Goal: Task Accomplishment & Management: Manage account settings

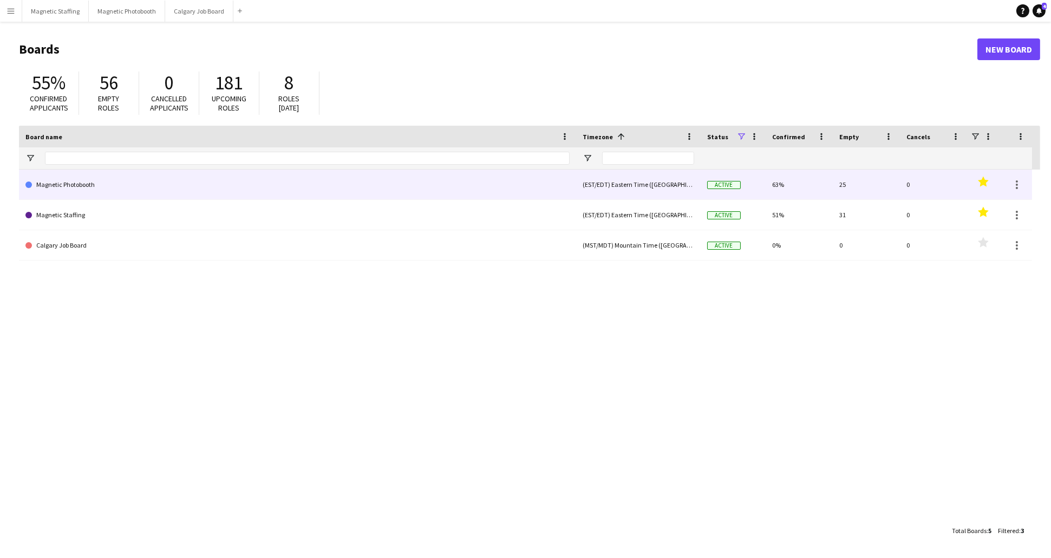
click at [78, 189] on link "Magnetic Photobooth" at bounding box center [297, 184] width 544 height 30
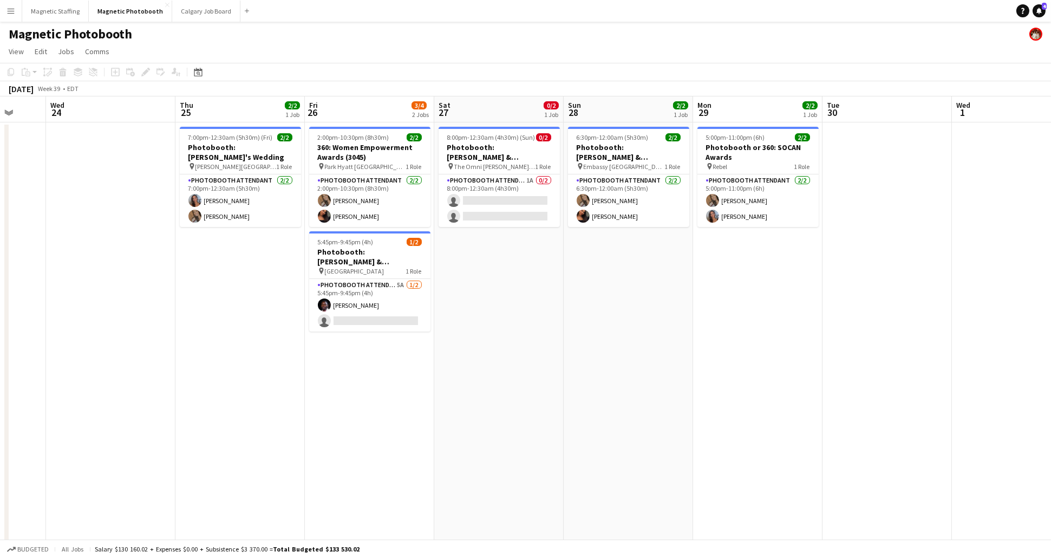
scroll to position [0, 342]
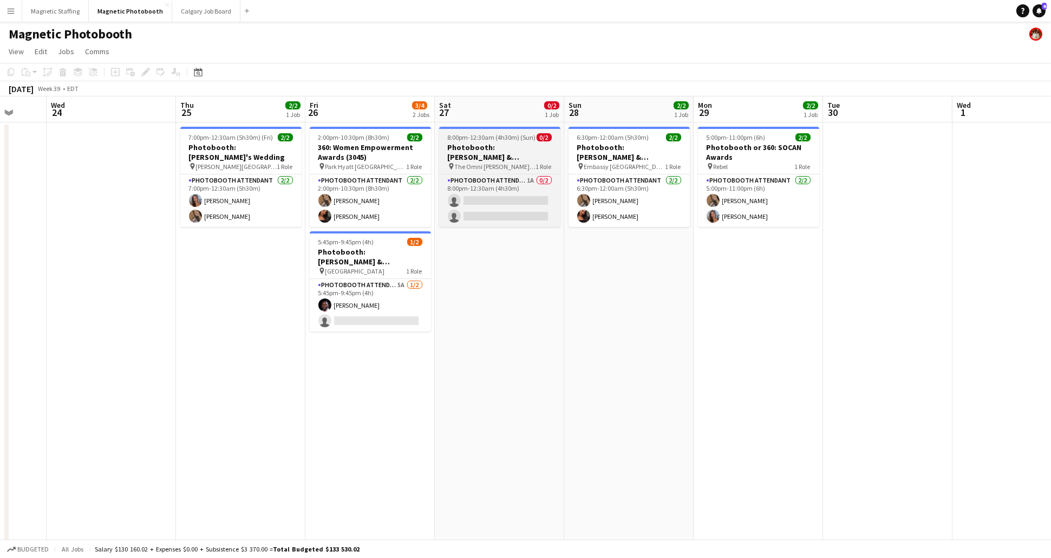
click at [490, 145] on h3 "Photobooth: [PERSON_NAME] & [PERSON_NAME]'s Wedding | 3136" at bounding box center [499, 151] width 121 height 19
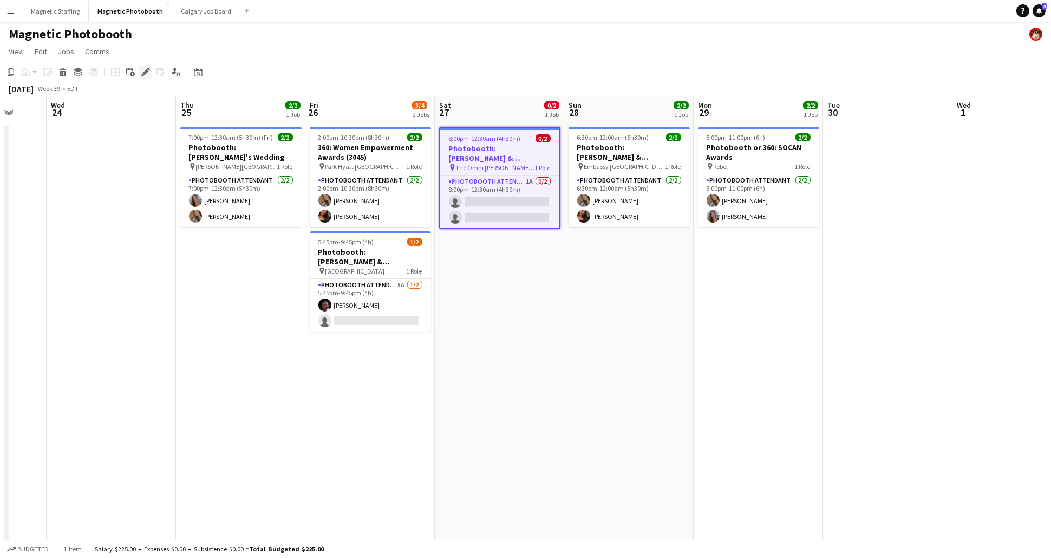
click at [142, 76] on div "Edit" at bounding box center [145, 71] width 13 height 13
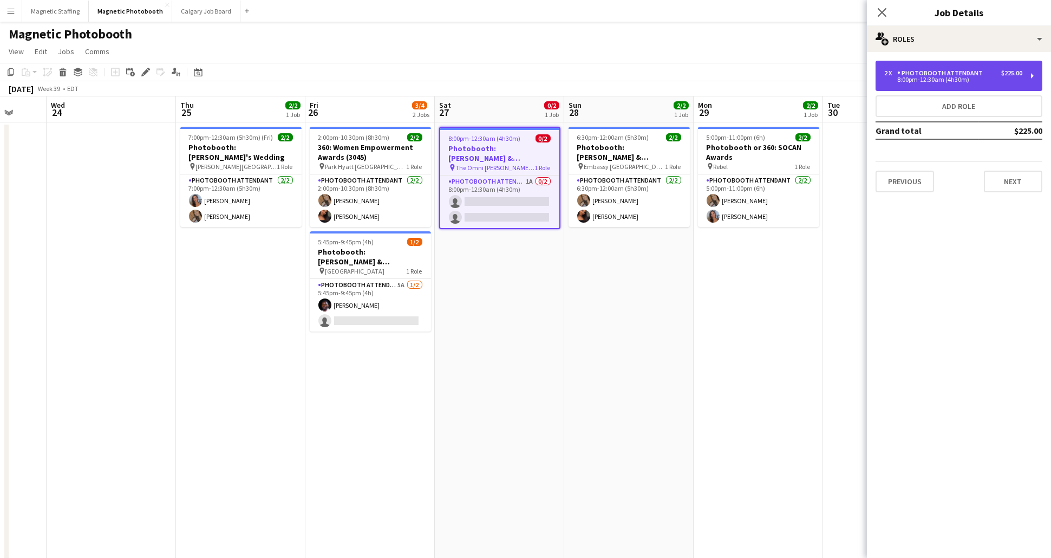
click at [926, 84] on div "2 x Photobooth Attendant $225.00 8:00pm-12:30am (4h30m)" at bounding box center [958, 76] width 167 height 30
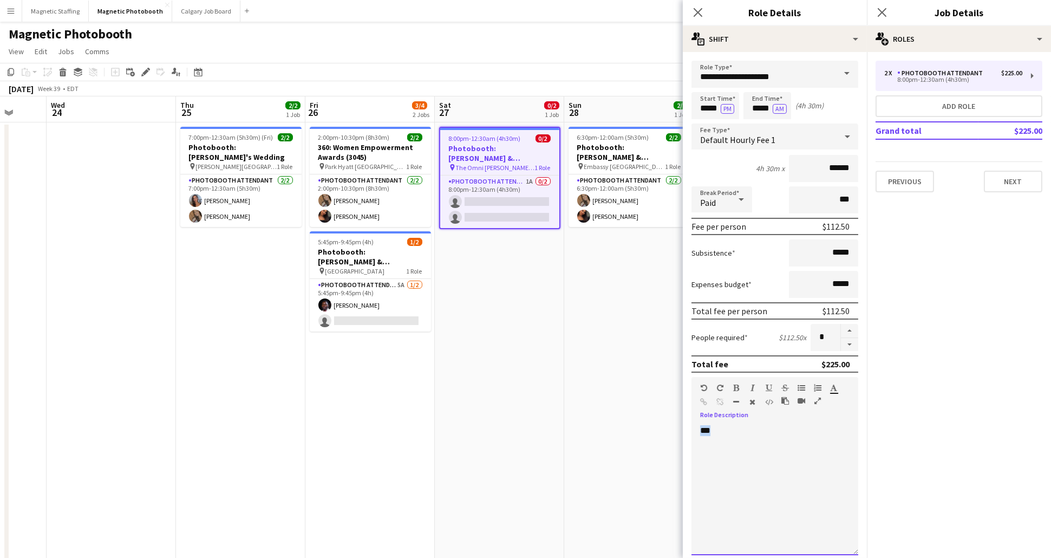
drag, startPoint x: 730, startPoint y: 449, endPoint x: 637, endPoint y: 370, distance: 121.7
click at [637, 370] on body "Menu Boards Boards Boards All jobs Status Workforce Workforce My Workforce Recr…" at bounding box center [525, 292] width 1051 height 584
click at [712, 111] on input "*****" at bounding box center [715, 105] width 48 height 27
click at [725, 89] on div at bounding box center [726, 86] width 22 height 11
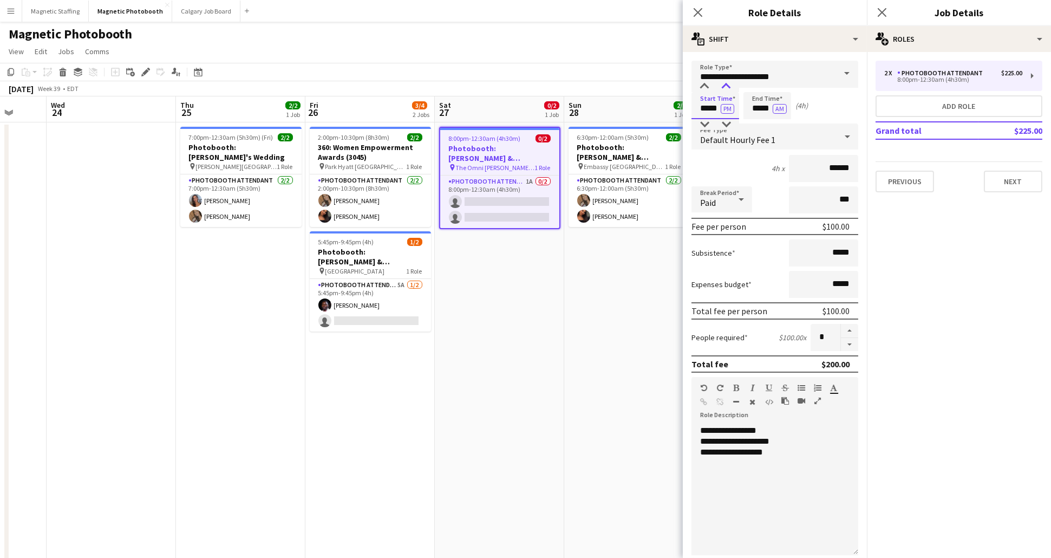
type input "*****"
click at [725, 89] on div at bounding box center [726, 86] width 22 height 11
click at [760, 106] on input "*****" at bounding box center [767, 105] width 48 height 27
click at [757, 110] on input "*****" at bounding box center [767, 105] width 48 height 27
click at [812, 120] on form "**********" at bounding box center [775, 397] width 184 height 673
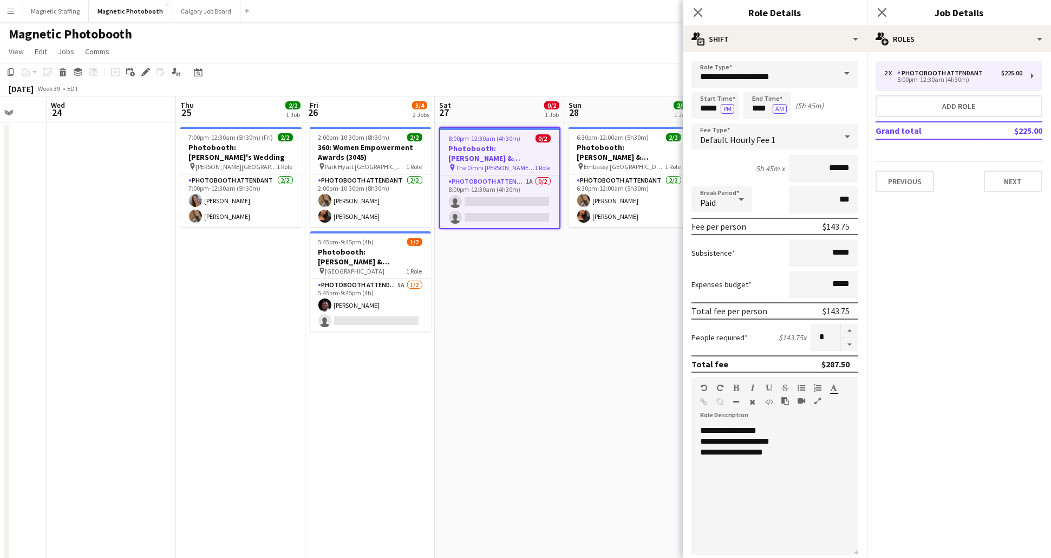
click at [881, 343] on mat-expansion-panel "pencil3 General details 2 x Photobooth Attendant $225.00 8:00pm-12:30am (4h30m)…" at bounding box center [959, 305] width 184 height 506
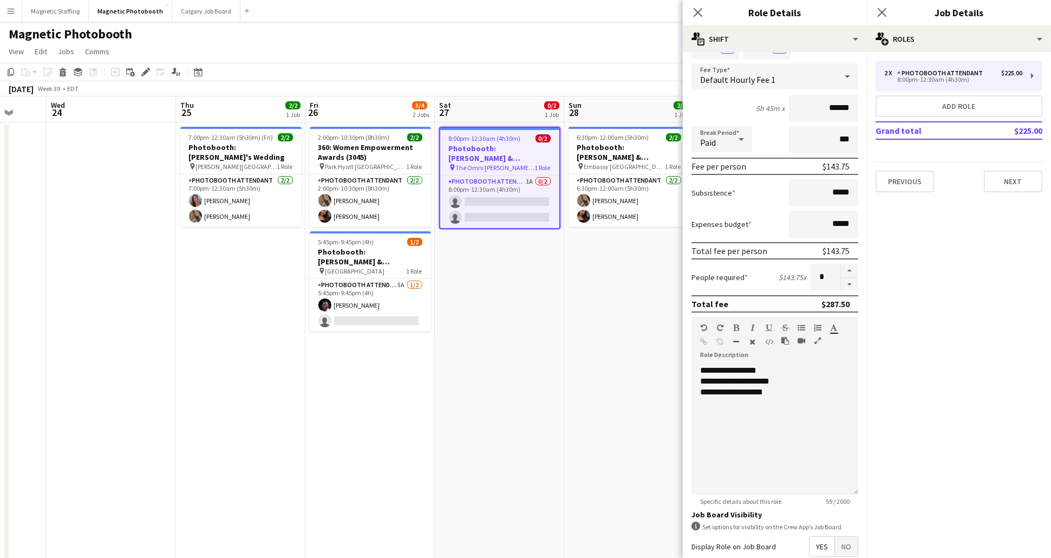
scroll to position [172, 0]
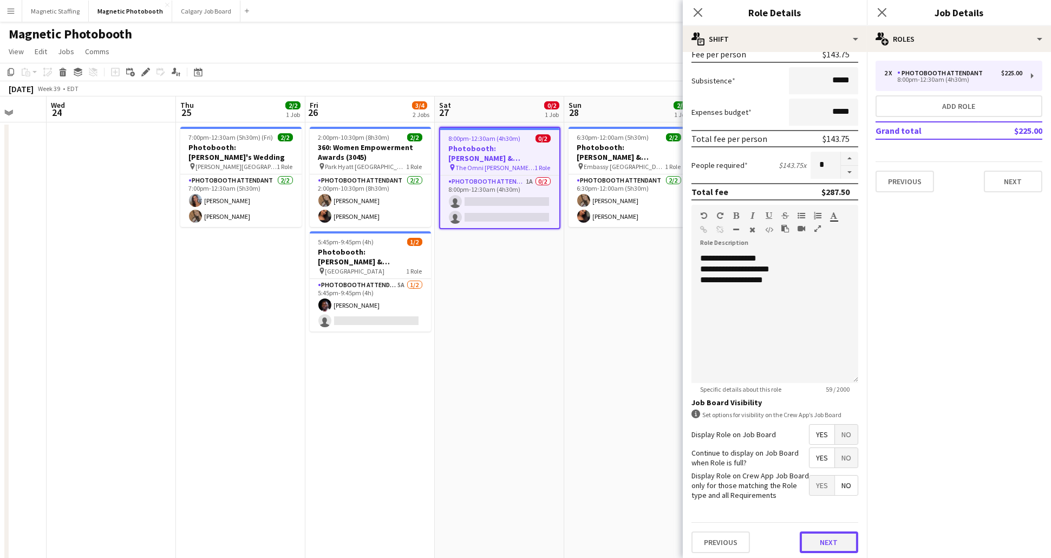
click at [836, 544] on button "Next" at bounding box center [828, 542] width 58 height 22
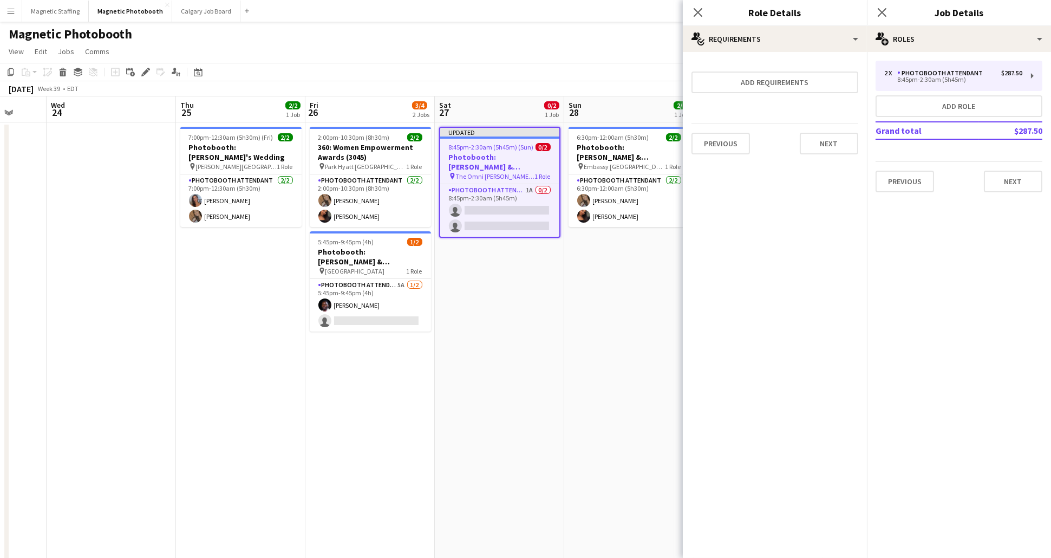
type input "*****"
click at [722, 140] on button "Previous" at bounding box center [720, 144] width 58 height 22
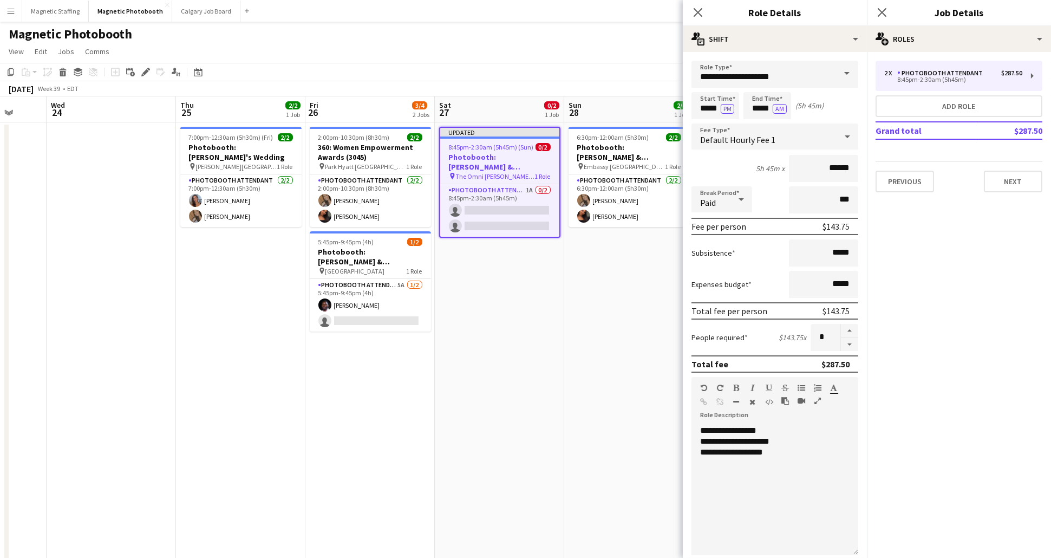
scroll to position [172, 0]
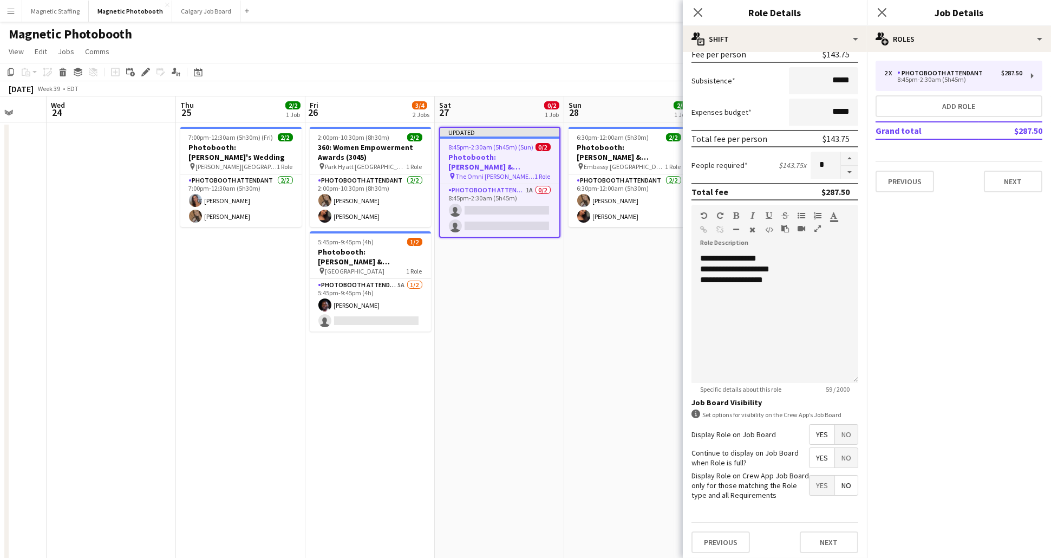
click at [827, 488] on span "Yes" at bounding box center [821, 484] width 25 height 19
click at [831, 546] on button "Next" at bounding box center [828, 542] width 58 height 22
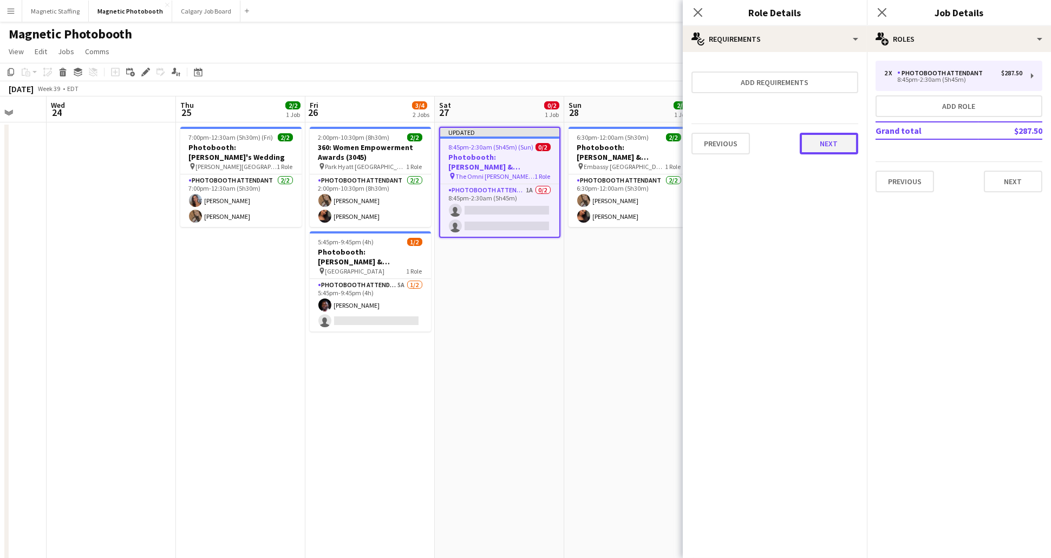
click at [819, 147] on button "Next" at bounding box center [828, 144] width 58 height 22
click at [819, 147] on button "Finish" at bounding box center [837, 145] width 41 height 22
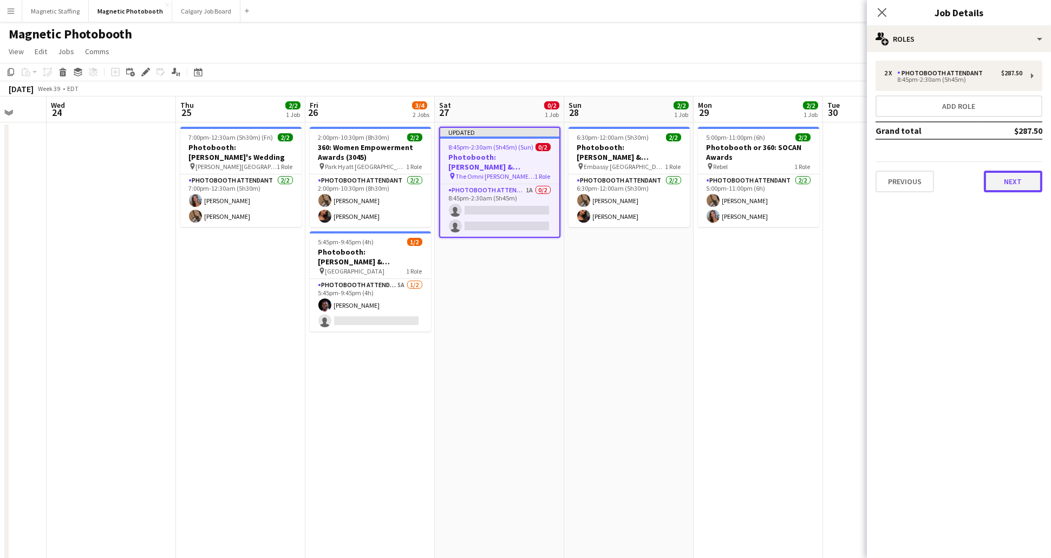
click at [1010, 176] on button "Next" at bounding box center [1013, 182] width 58 height 22
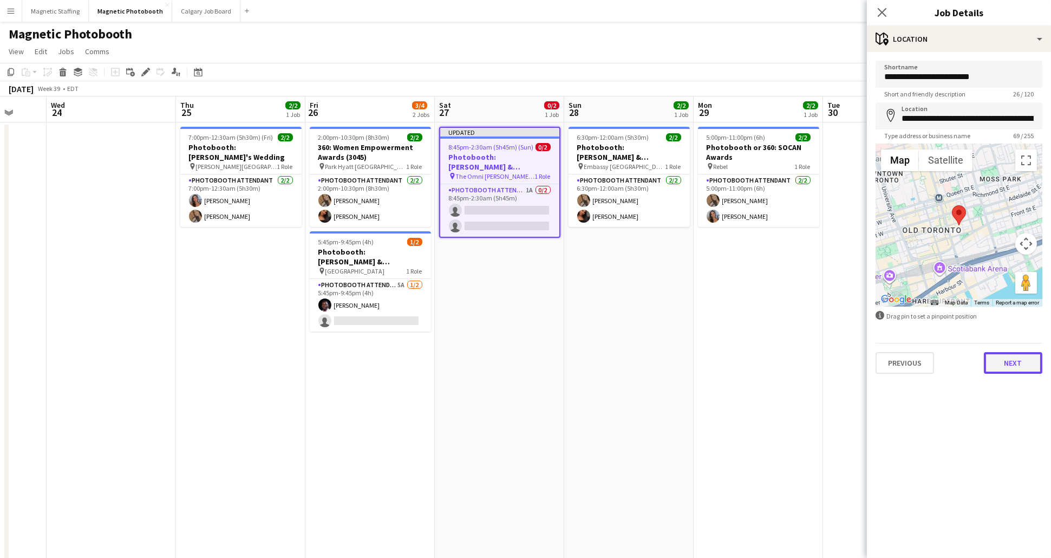
click at [1013, 362] on button "Next" at bounding box center [1013, 363] width 58 height 22
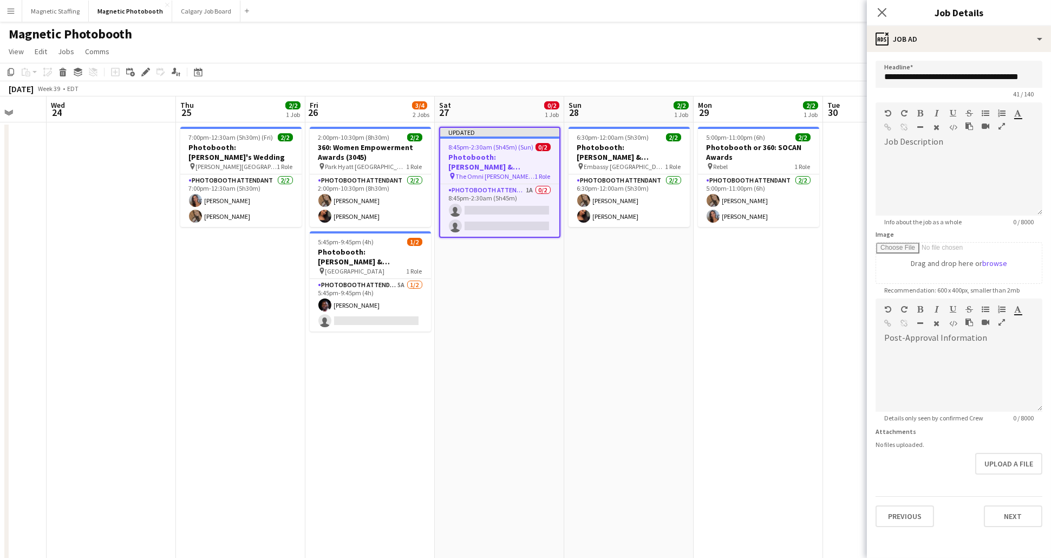
scroll to position [25, 0]
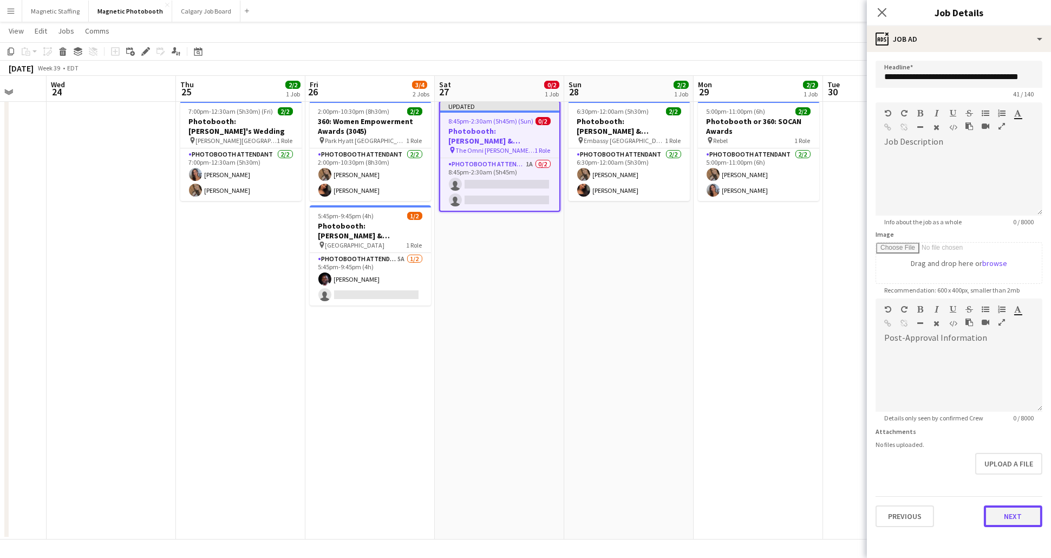
click at [1018, 514] on button "Next" at bounding box center [1013, 516] width 58 height 22
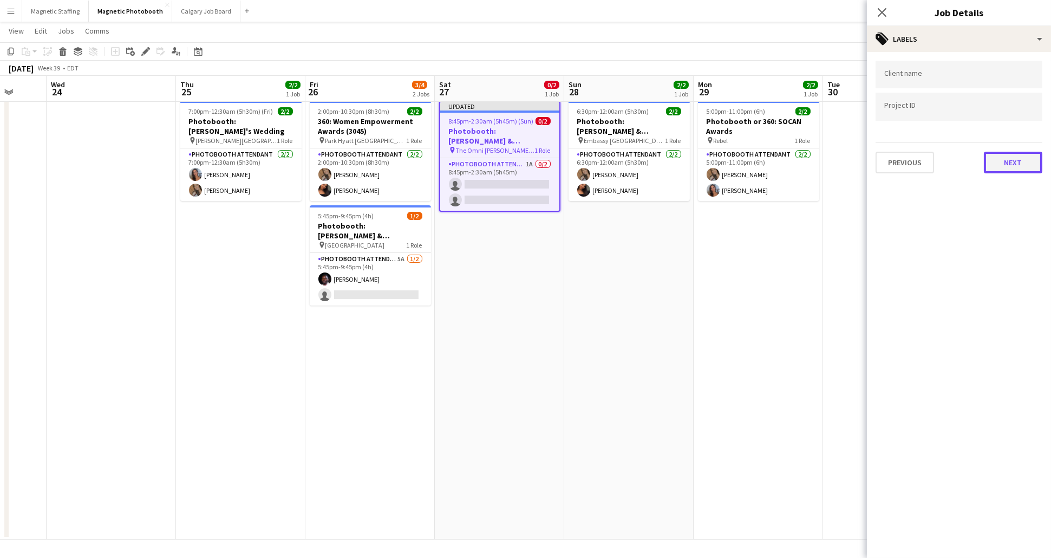
click at [1012, 164] on button "Next" at bounding box center [1013, 163] width 58 height 22
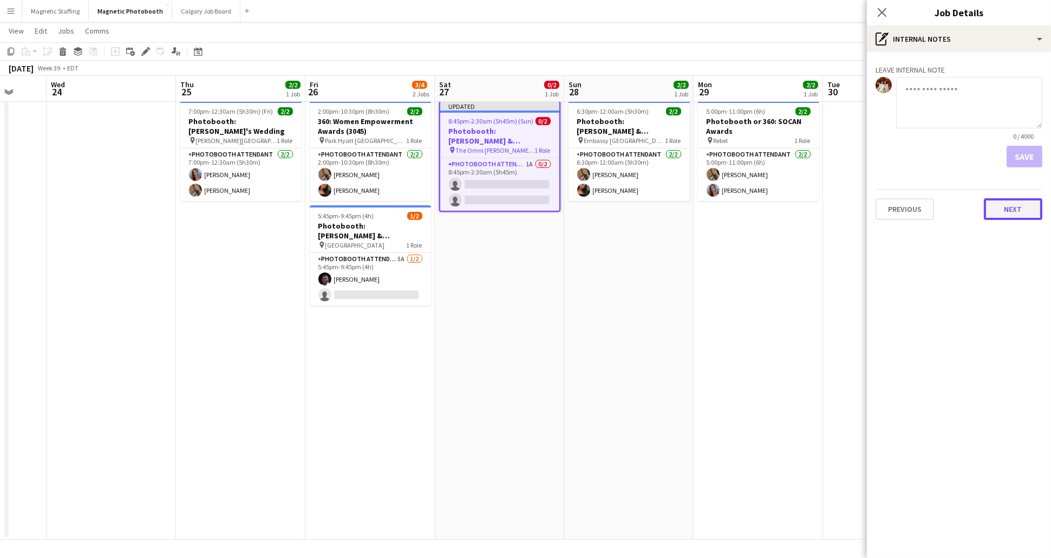
click at [1018, 215] on button "Next" at bounding box center [1013, 209] width 58 height 22
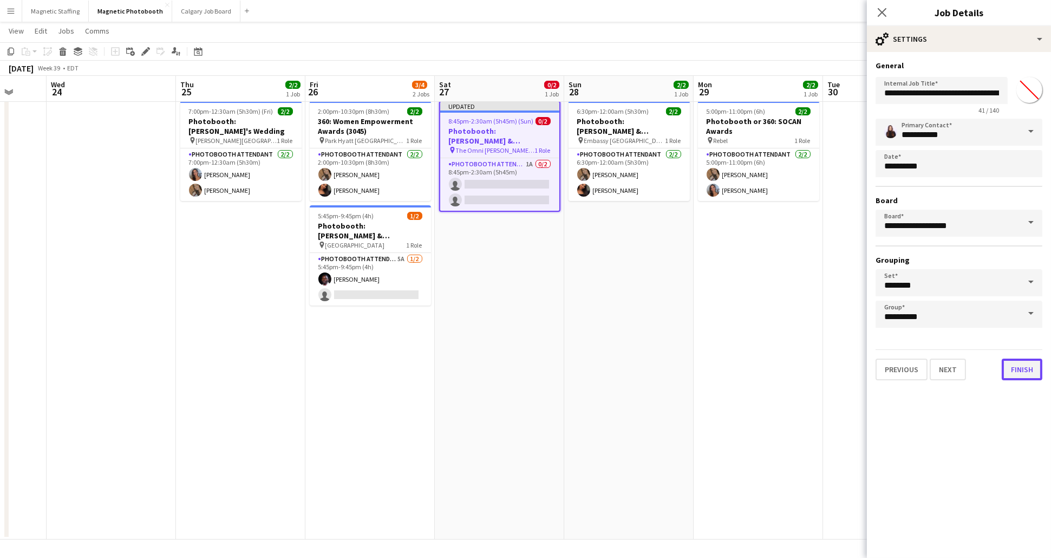
click at [1031, 368] on button "Finish" at bounding box center [1021, 369] width 41 height 22
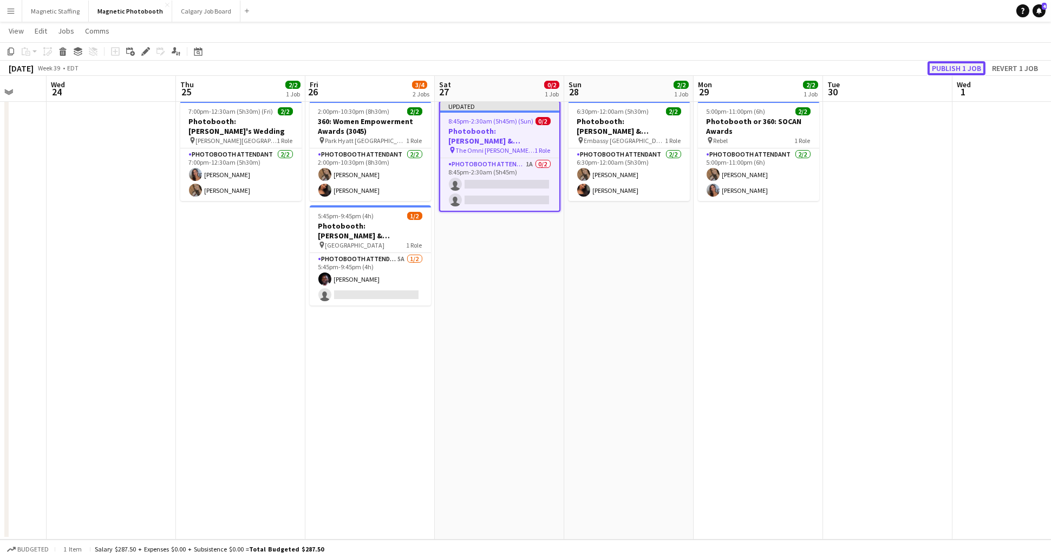
click at [957, 67] on button "Publish 1 job" at bounding box center [956, 68] width 58 height 14
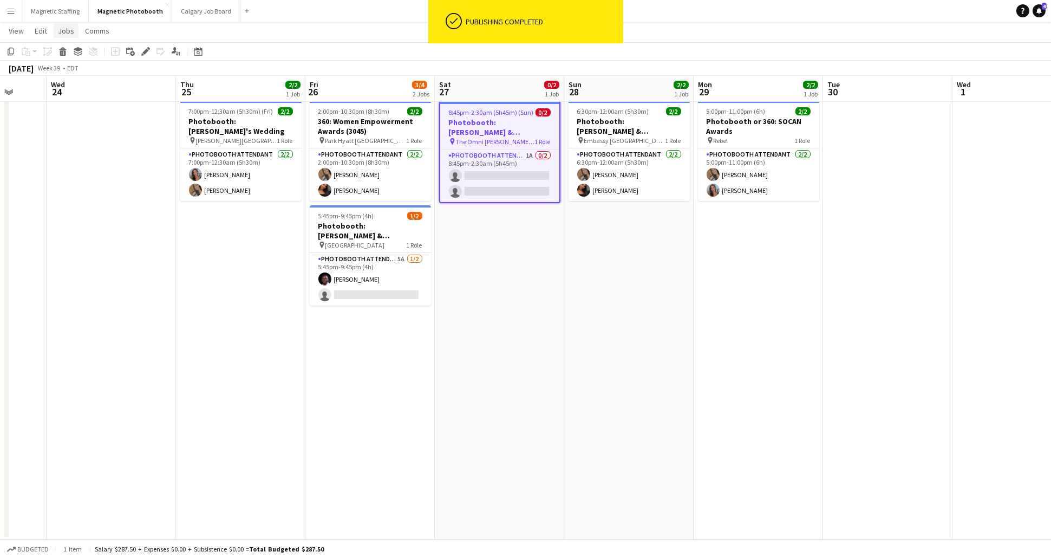
click at [58, 34] on span "Jobs" at bounding box center [66, 31] width 16 height 10
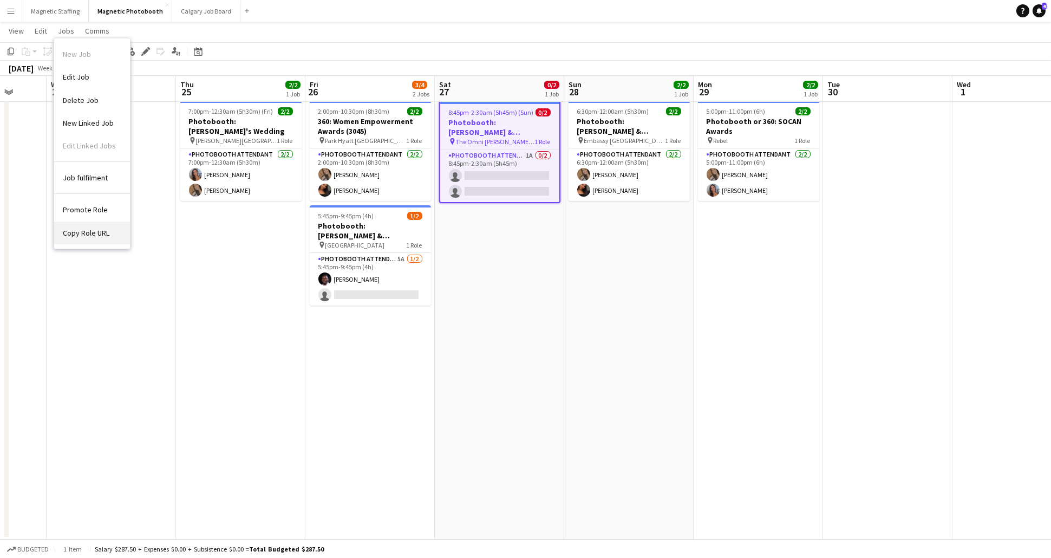
click at [101, 232] on span "Copy Role URL" at bounding box center [86, 233] width 47 height 10
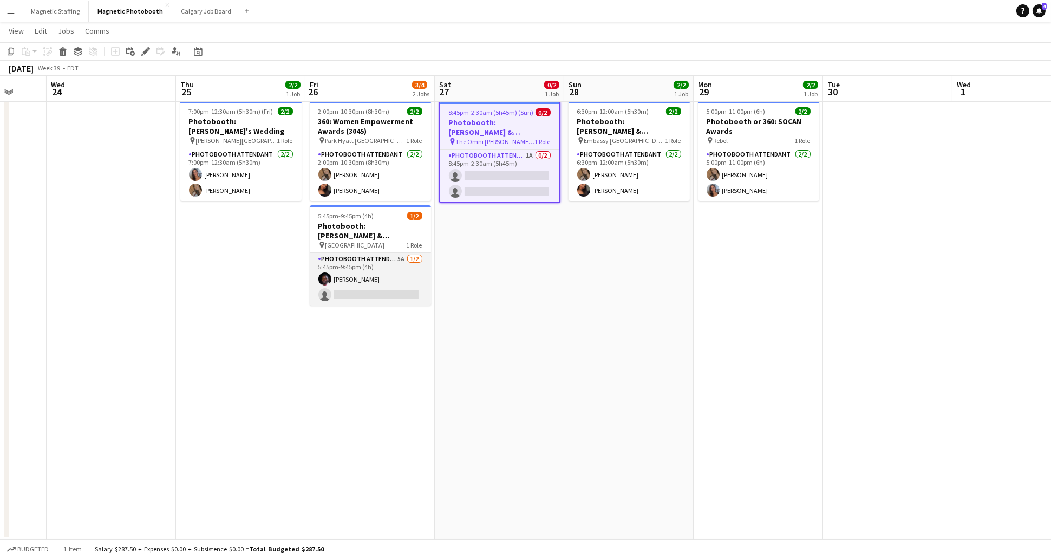
click at [393, 278] on app-card-role "Photobooth Attendant 5A [DATE] 5:45pm-9:45pm (4h) [PERSON_NAME] single-neutral-…" at bounding box center [370, 279] width 121 height 53
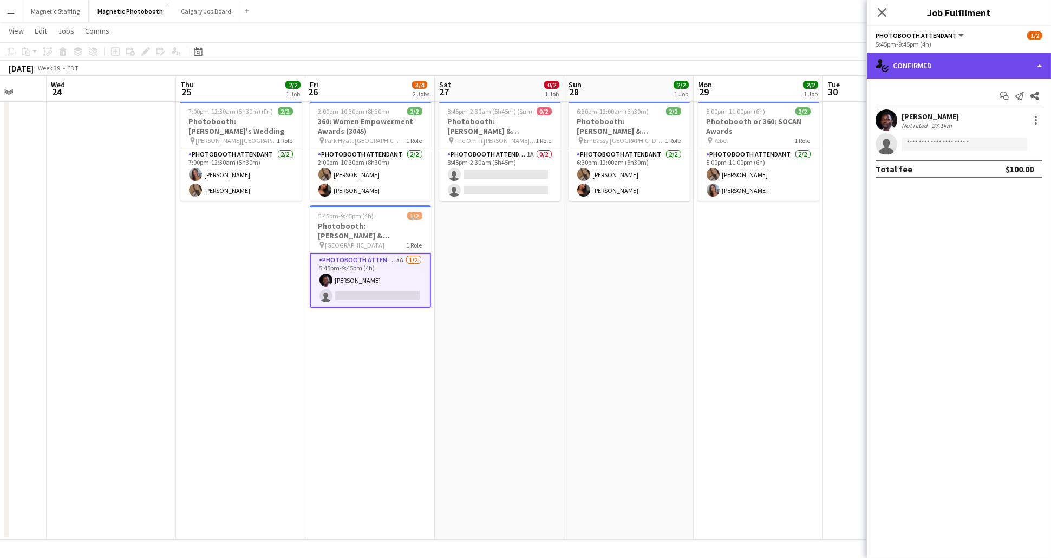
click at [921, 61] on div "single-neutral-actions-check-2 Confirmed" at bounding box center [959, 66] width 184 height 26
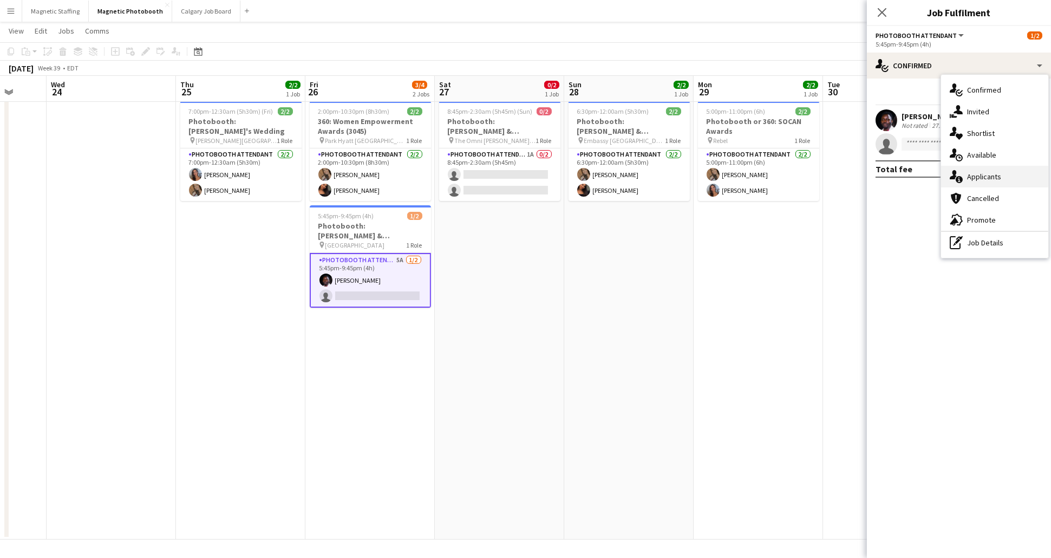
click at [995, 173] on div "single-neutral-actions-information Applicants" at bounding box center [994, 177] width 107 height 22
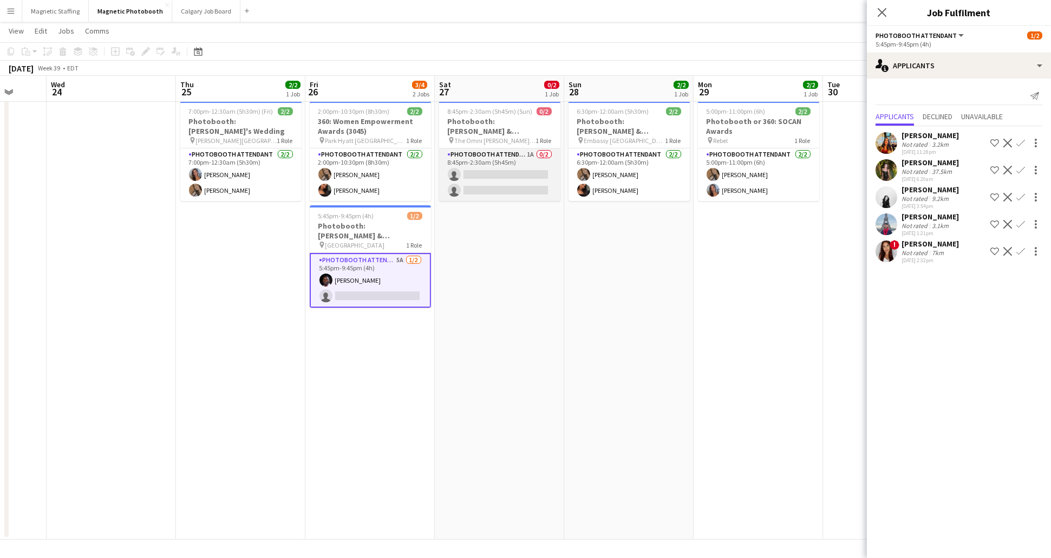
click at [515, 166] on app-card-role "Photobooth Attendant 1A 0/2 8:45pm-2:30am (5h45m) single-neutral-actions single…" at bounding box center [499, 174] width 121 height 53
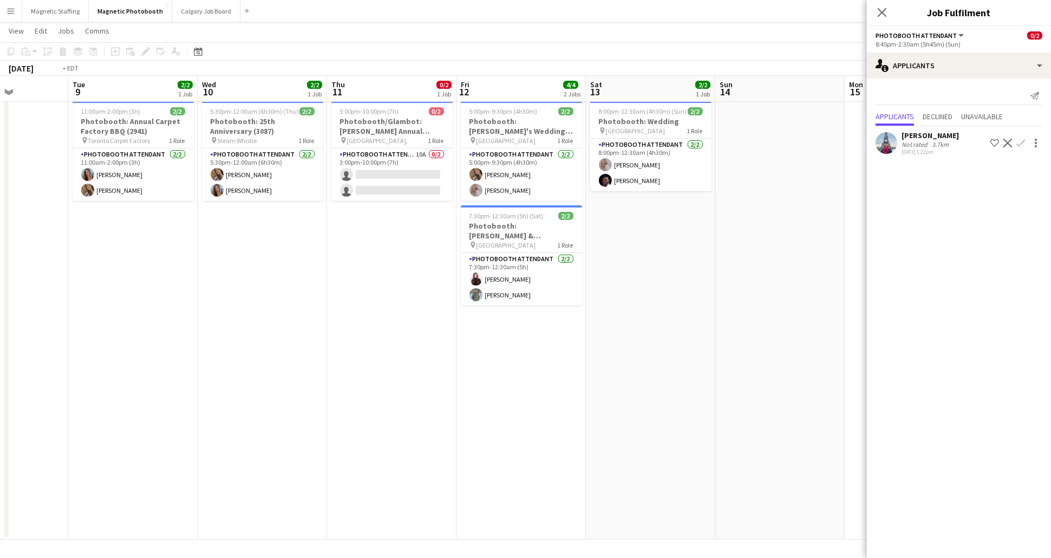
scroll to position [0, 301]
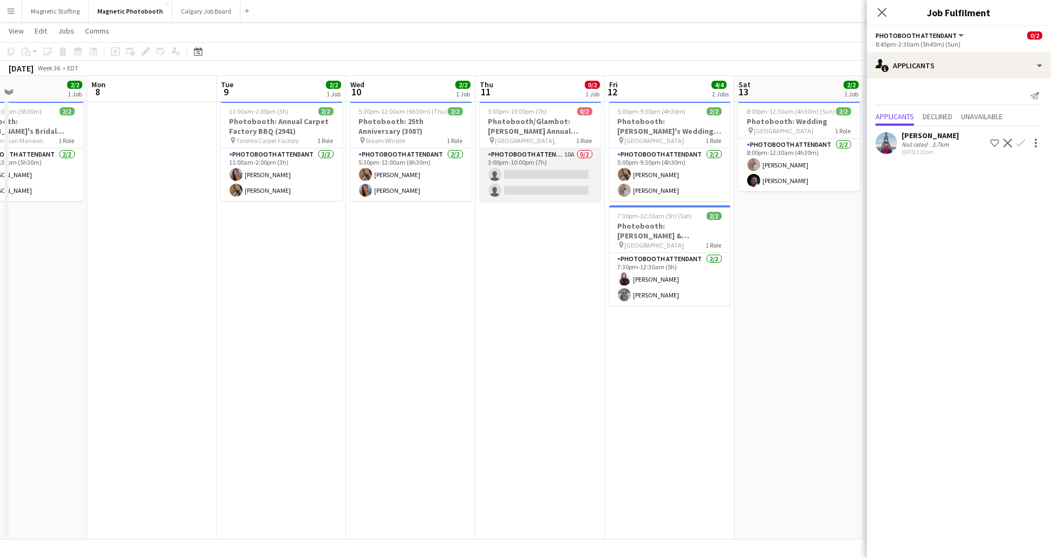
click at [541, 166] on app-card-role "Photobooth Attendant 10A 0/2 3:00pm-10:00pm (7h) single-neutral-actions single-…" at bounding box center [540, 174] width 121 height 53
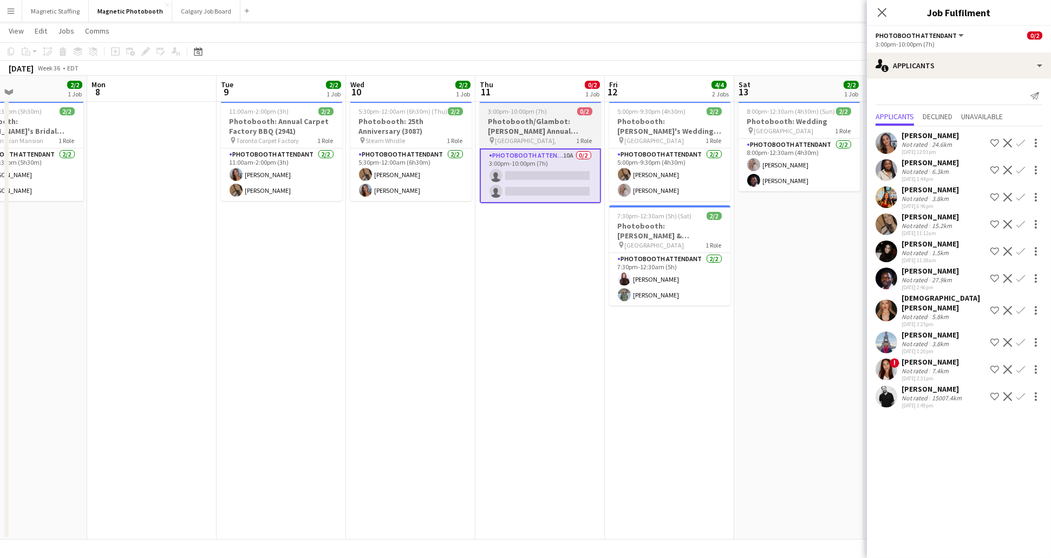
click at [532, 128] on h3 "Photobooth/Glambot: [PERSON_NAME] Annual Campaign Launch" at bounding box center [540, 125] width 121 height 19
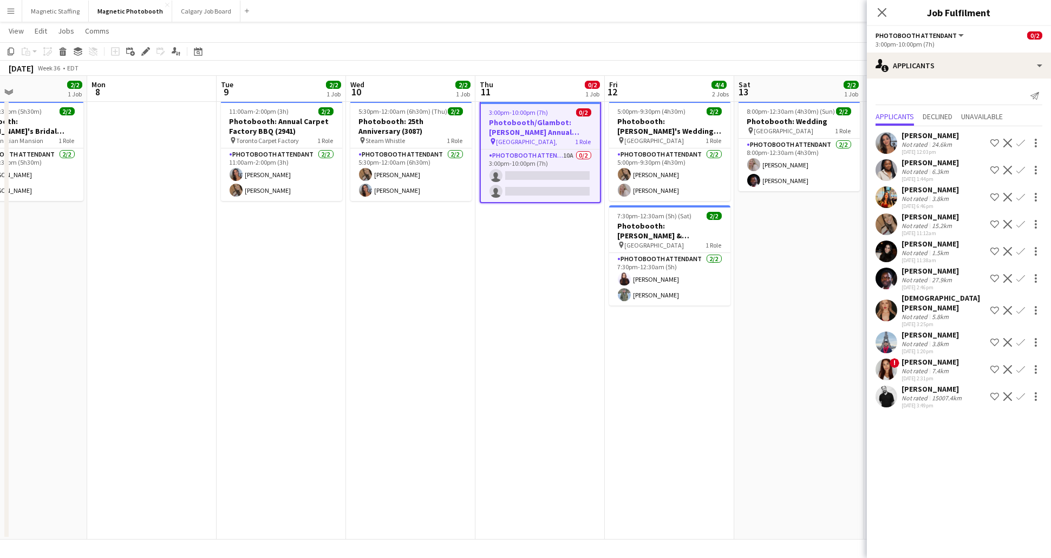
click at [891, 168] on app-user-avatar at bounding box center [886, 170] width 22 height 22
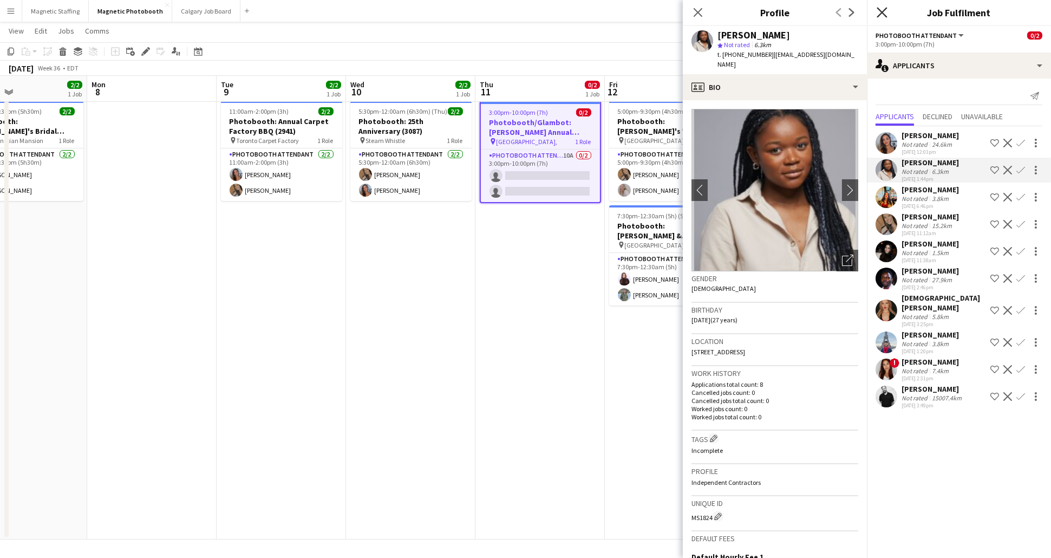
click at [880, 12] on icon "Close pop-in" at bounding box center [881, 12] width 10 height 10
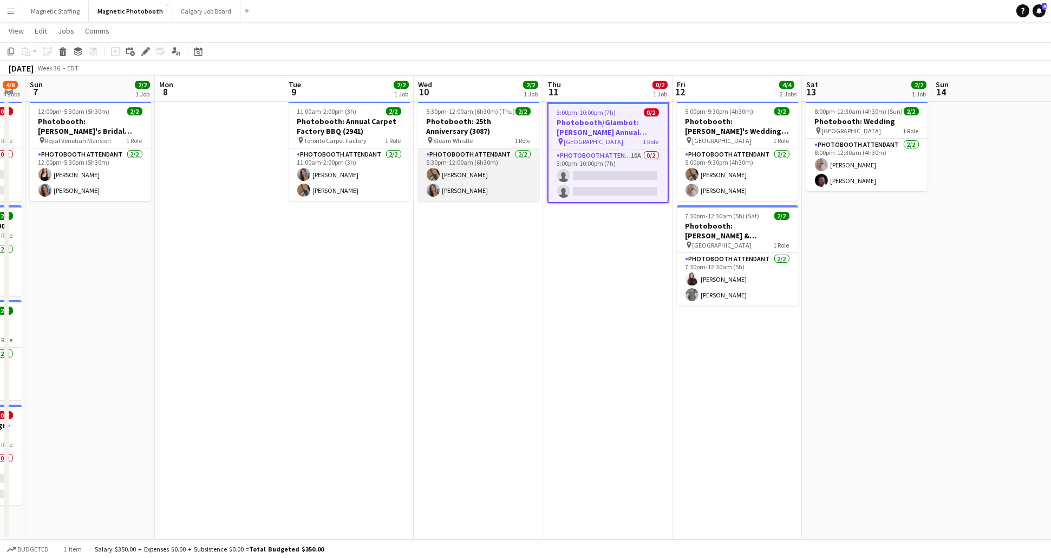
scroll to position [0, 230]
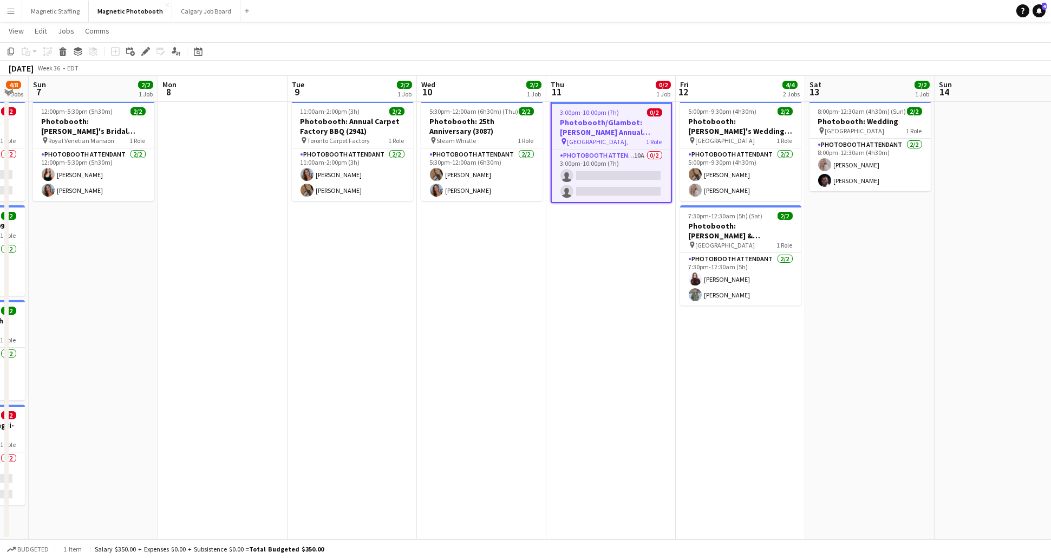
click at [617, 126] on h3 "Photobooth/Glambot: [PERSON_NAME] Annual Campaign Launch" at bounding box center [611, 126] width 119 height 19
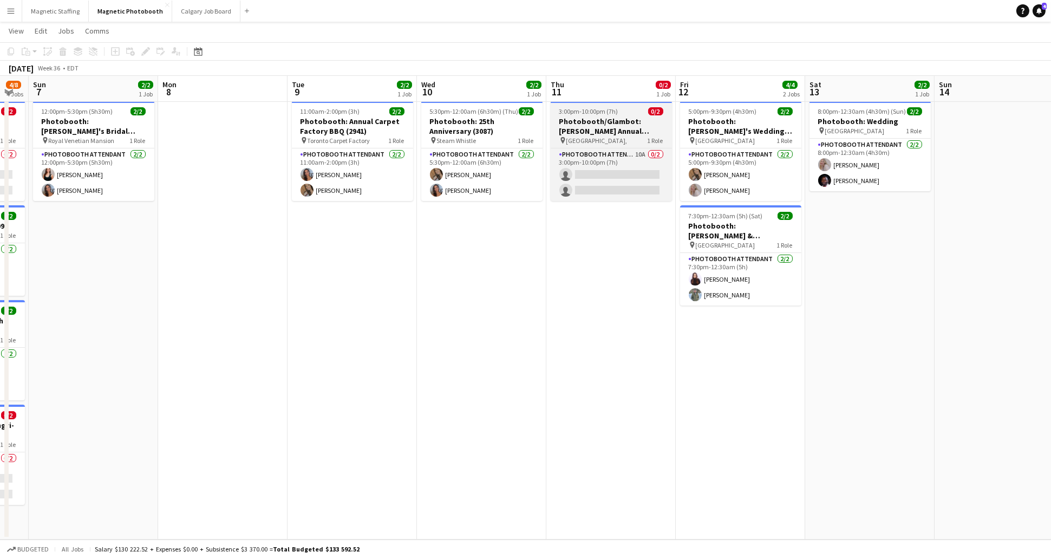
click at [617, 126] on h3 "Photobooth/Glambot: [PERSON_NAME] Annual Campaign Launch" at bounding box center [610, 125] width 121 height 19
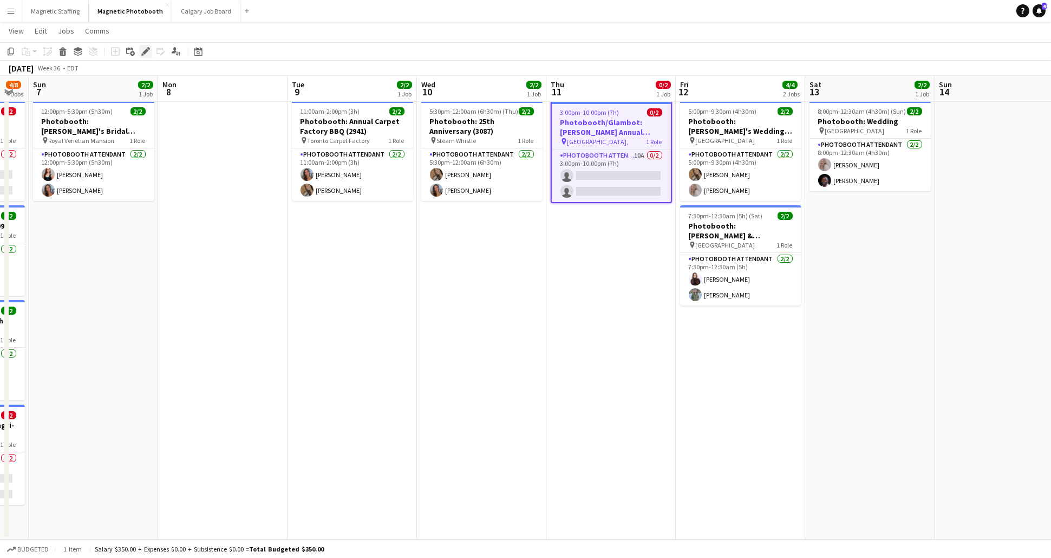
click at [149, 54] on icon "Edit" at bounding box center [145, 51] width 9 height 9
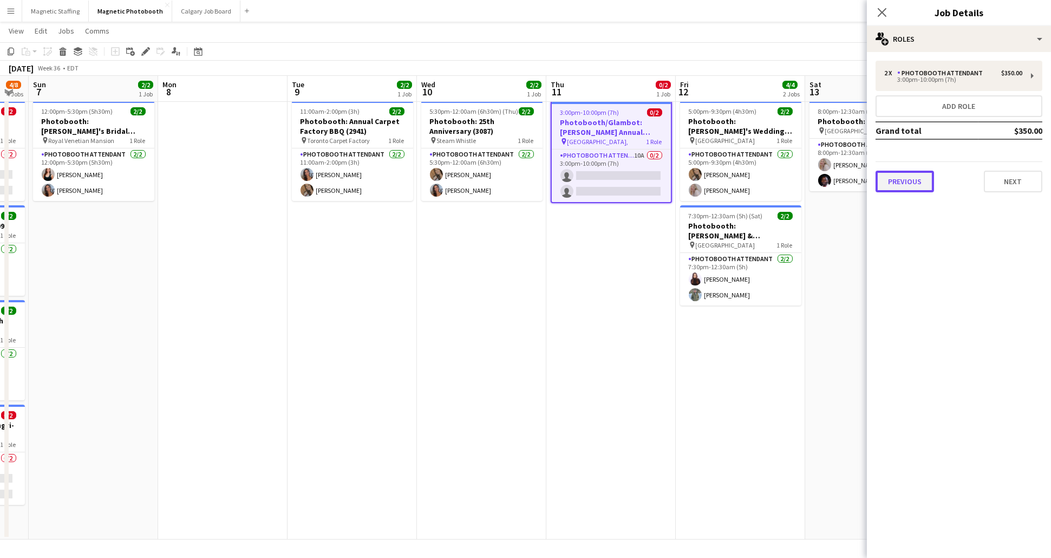
click at [904, 186] on button "Previous" at bounding box center [904, 182] width 58 height 22
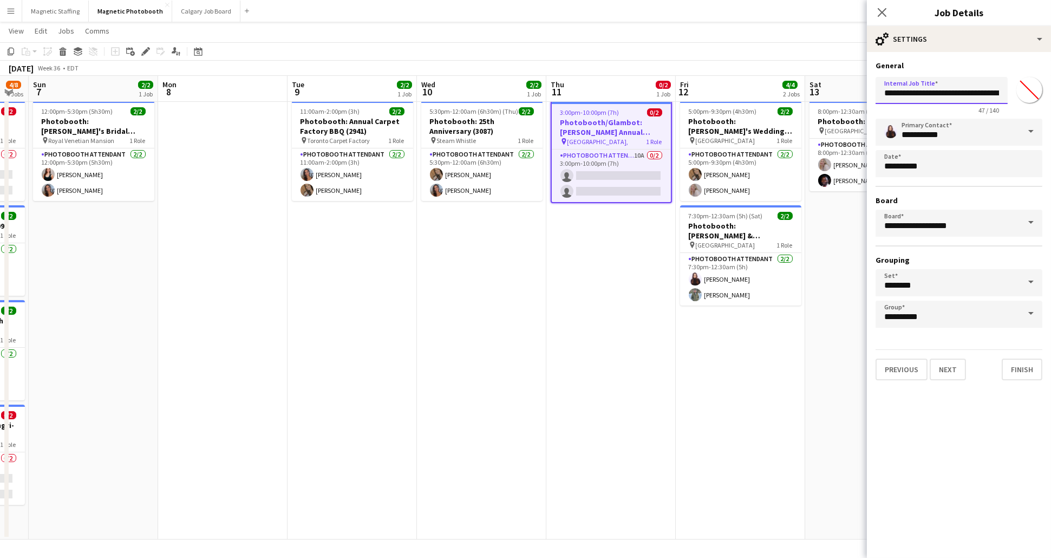
drag, startPoint x: 932, startPoint y: 94, endPoint x: 777, endPoint y: 94, distance: 154.3
click at [777, 94] on body "Menu Boards Boards Boards All jobs Status Workforce Workforce My Workforce Recr…" at bounding box center [525, 266] width 1051 height 582
type input "**********"
click at [1024, 367] on button "Finish" at bounding box center [1021, 369] width 41 height 22
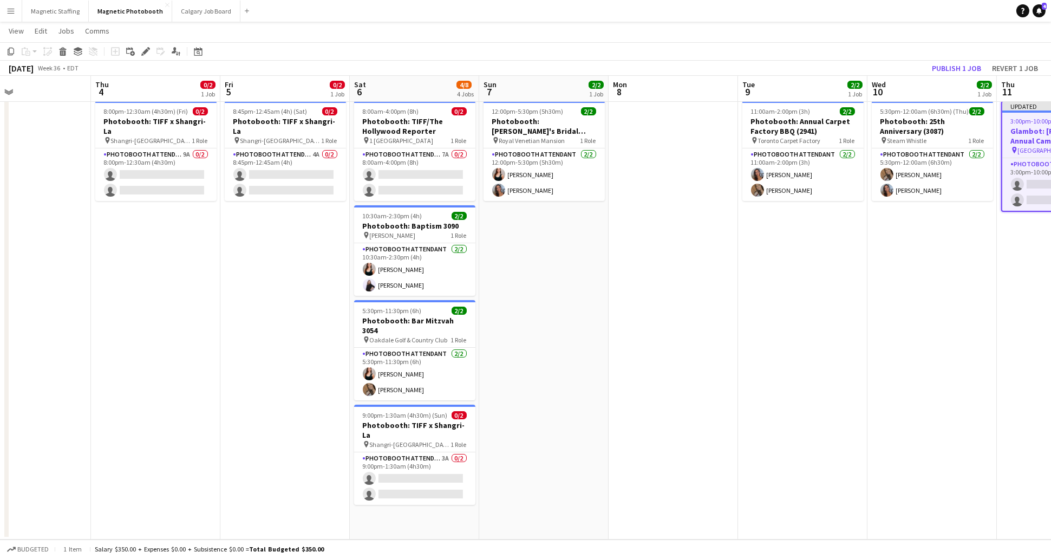
scroll to position [0, 297]
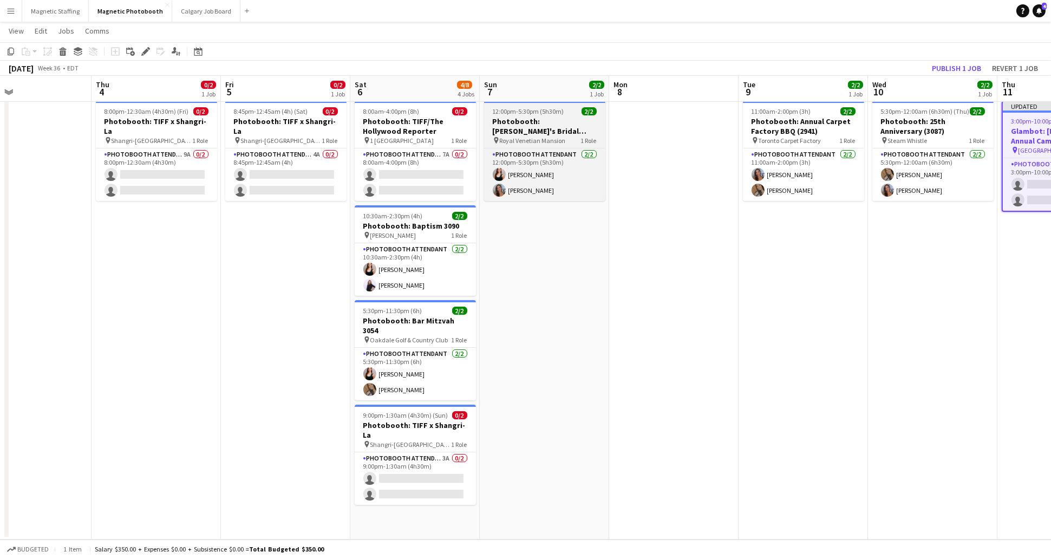
click at [561, 124] on h3 "Photobooth: [PERSON_NAME]'s Bridal Shower" at bounding box center [544, 125] width 121 height 19
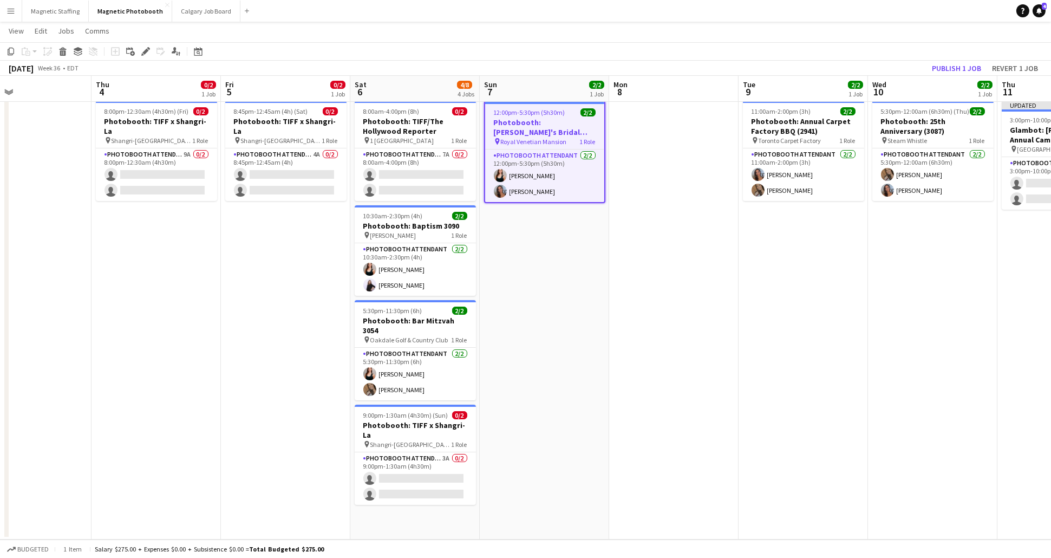
click at [141, 59] on app-toolbar "Copy Paste Paste Command V Paste with crew Command Shift V Paste linked Job [GE…" at bounding box center [525, 51] width 1051 height 18
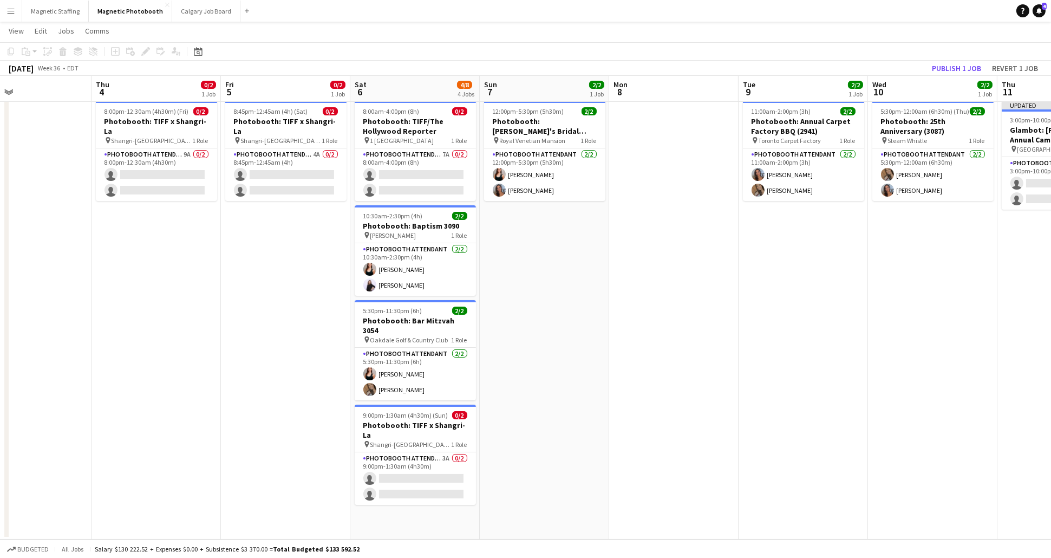
click at [144, 52] on div "Add job Add linked Job Edit Edit linked Job Applicants" at bounding box center [141, 51] width 83 height 13
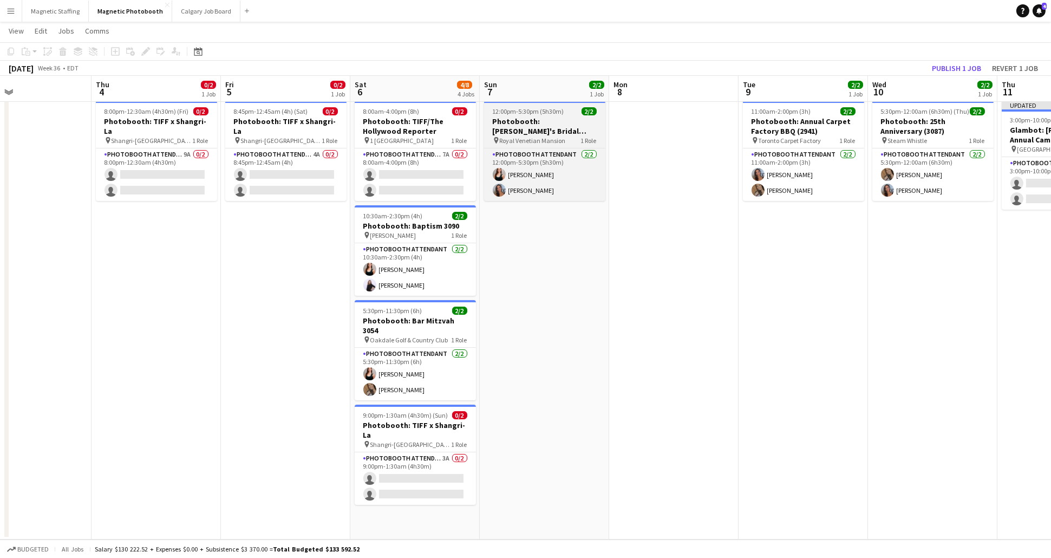
click at [516, 131] on h3 "Photobooth: [PERSON_NAME]'s Bridal Shower" at bounding box center [544, 125] width 121 height 19
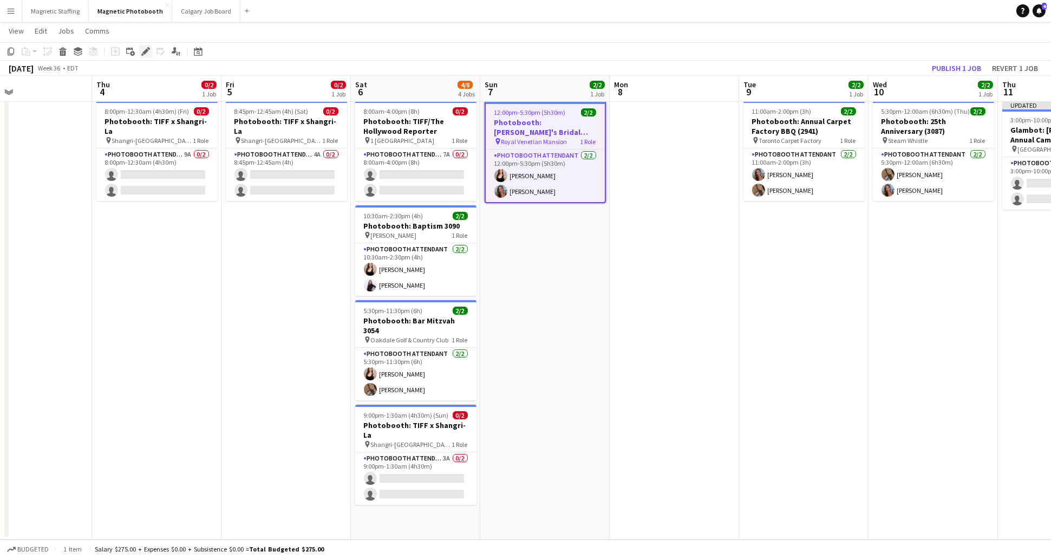
click at [146, 51] on icon at bounding box center [145, 52] width 6 height 6
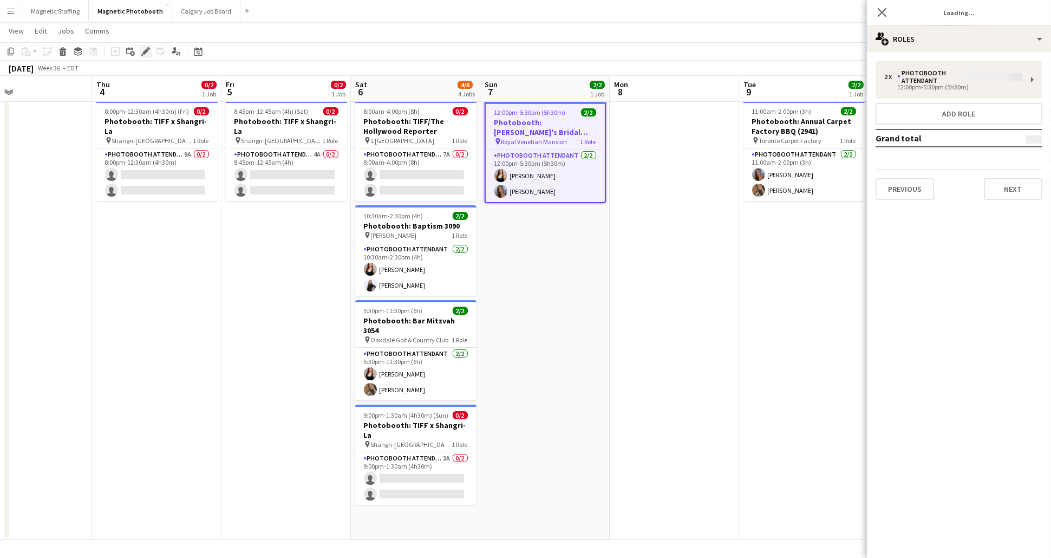
type input "*******"
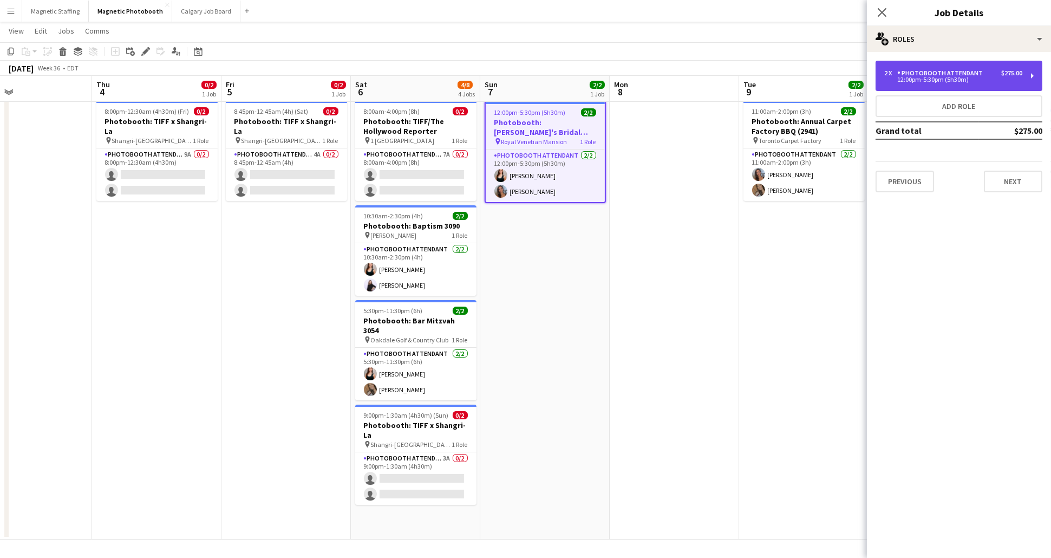
click at [925, 75] on div "Photobooth Attendant" at bounding box center [942, 73] width 90 height 8
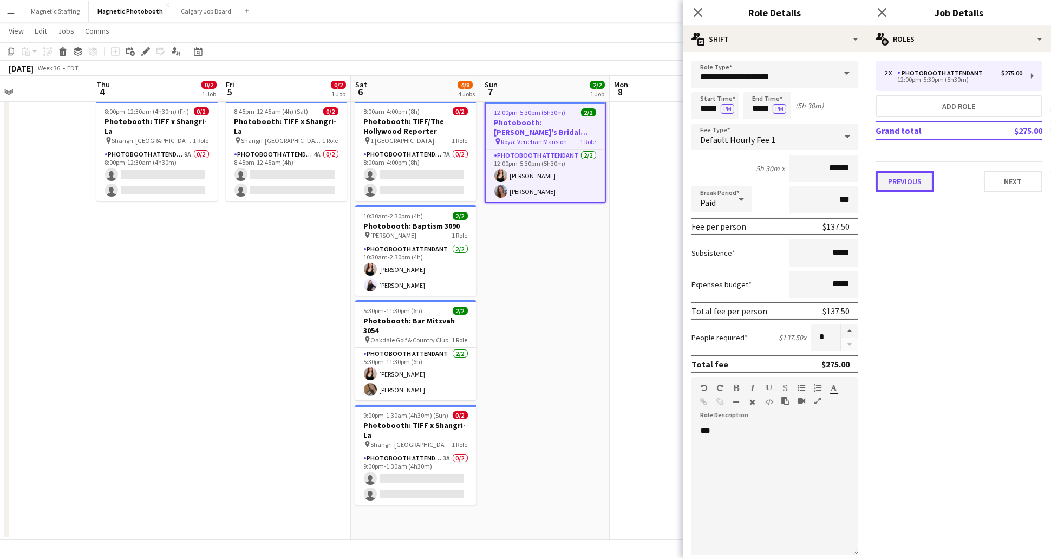
click at [913, 181] on button "Previous" at bounding box center [904, 182] width 58 height 22
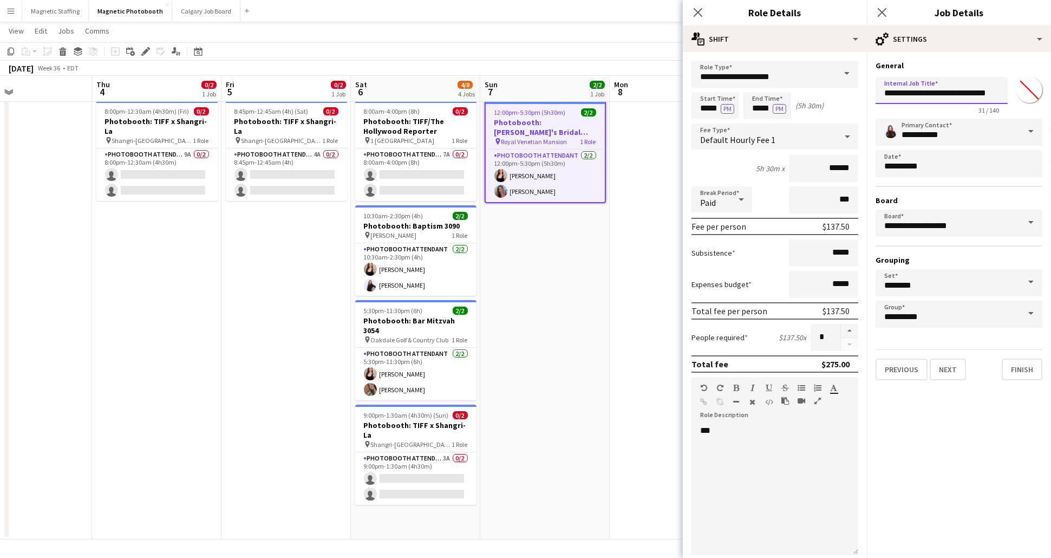
drag, startPoint x: 926, startPoint y: 94, endPoint x: 759, endPoint y: 94, distance: 166.7
click at [759, 94] on body "Menu Boards Boards Boards All jobs Status Workforce Workforce My Workforce Recr…" at bounding box center [525, 266] width 1051 height 582
type input "**********"
click at [1028, 365] on button "Finish" at bounding box center [1021, 369] width 41 height 22
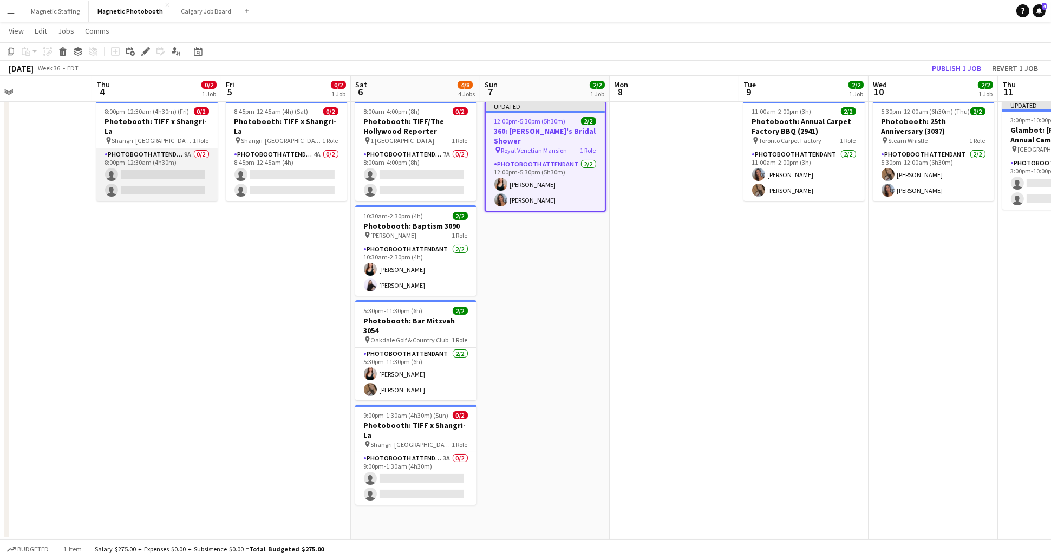
click at [152, 152] on app-card-role "Photobooth Attendant 9A 0/2 8:00pm-12:30am (4h30m) single-neutral-actions singl…" at bounding box center [156, 174] width 121 height 53
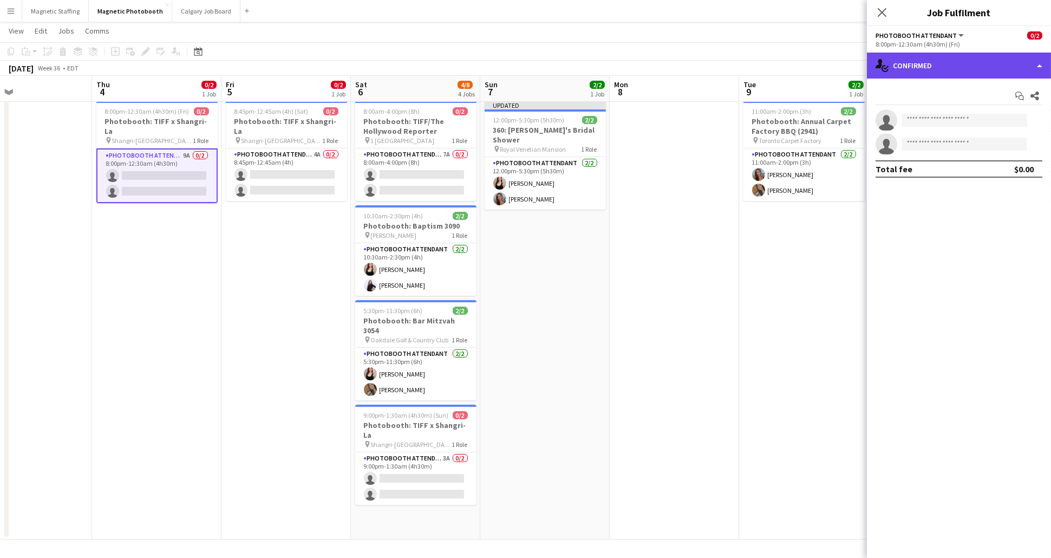
click at [986, 66] on div "single-neutral-actions-check-2 Confirmed" at bounding box center [959, 66] width 184 height 26
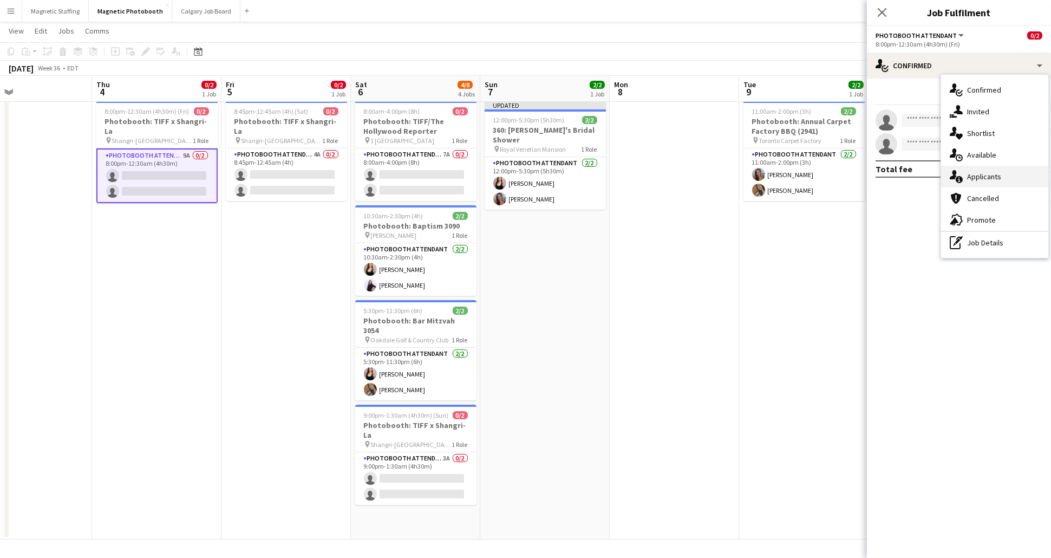
click at [1027, 182] on div "single-neutral-actions-information Applicants" at bounding box center [994, 177] width 107 height 22
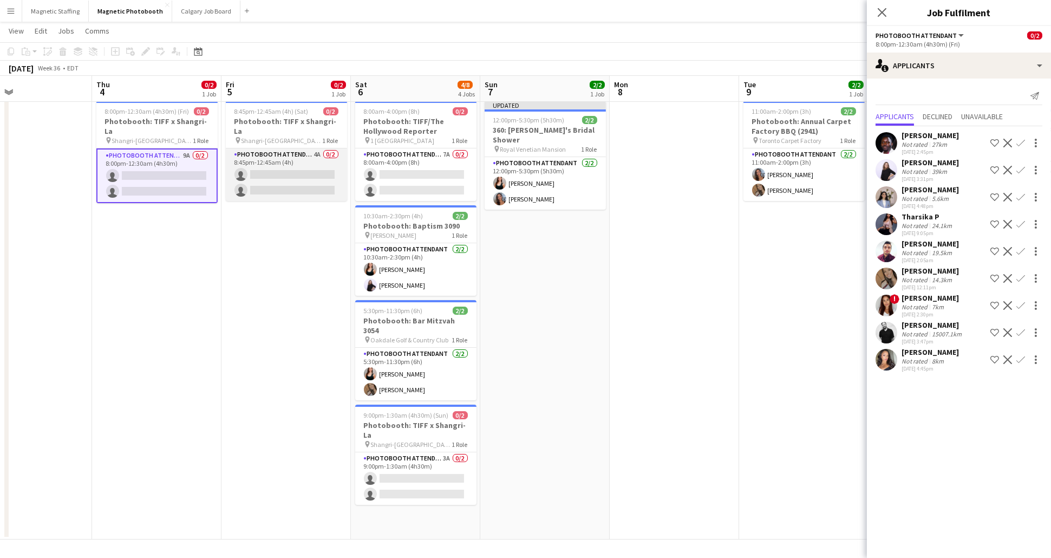
click at [282, 149] on app-card-role "Photobooth Attendant 4A 0/2 8:45pm-12:45am (4h) single-neutral-actions single-n…" at bounding box center [286, 174] width 121 height 53
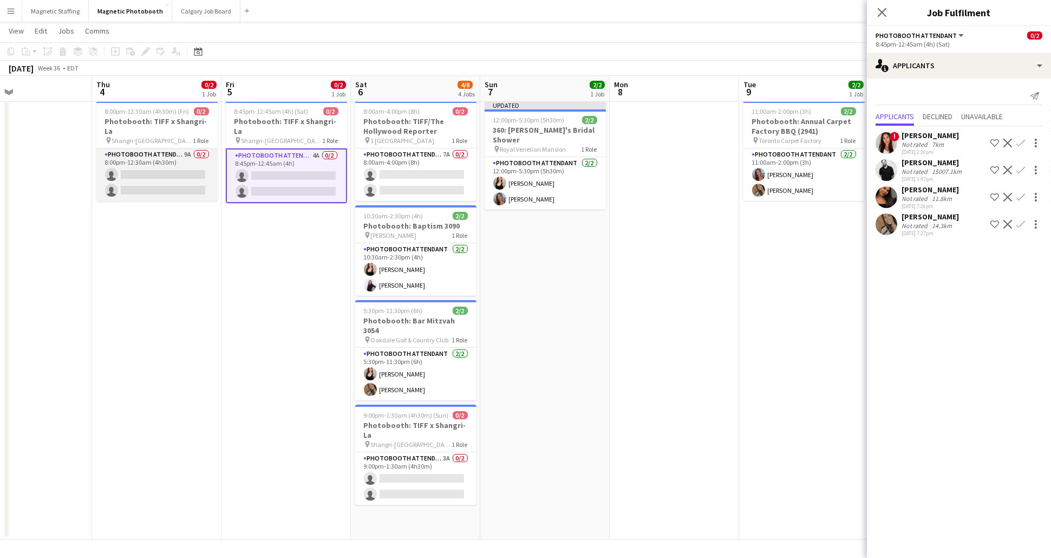
click at [166, 155] on app-card-role "Photobooth Attendant 9A 0/2 8:00pm-12:30am (4h30m) single-neutral-actions singl…" at bounding box center [156, 174] width 121 height 53
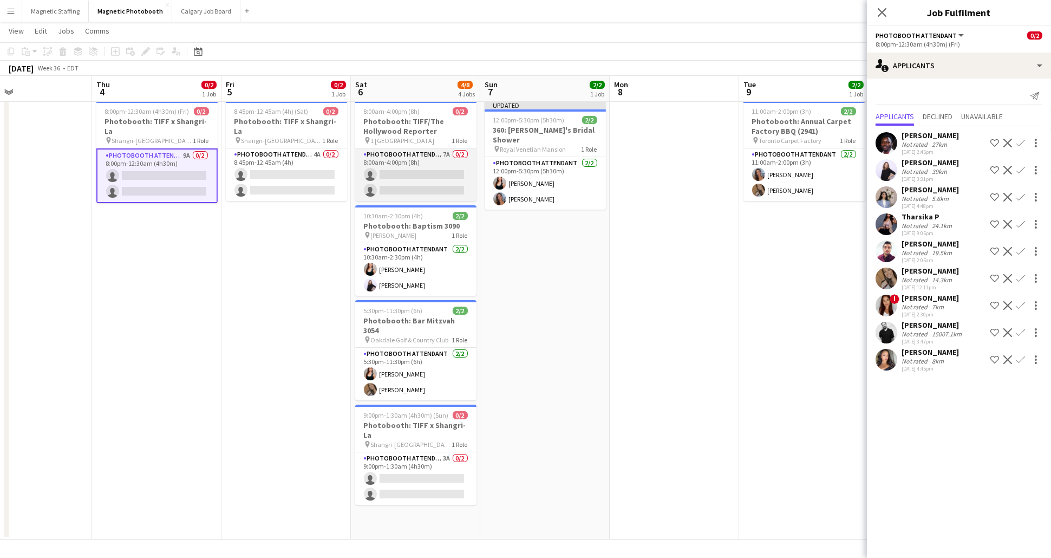
click at [421, 174] on app-card-role "Photobooth Attendant 7A 0/2 8:00am-4:00pm (8h) single-neutral-actions single-ne…" at bounding box center [415, 174] width 121 height 53
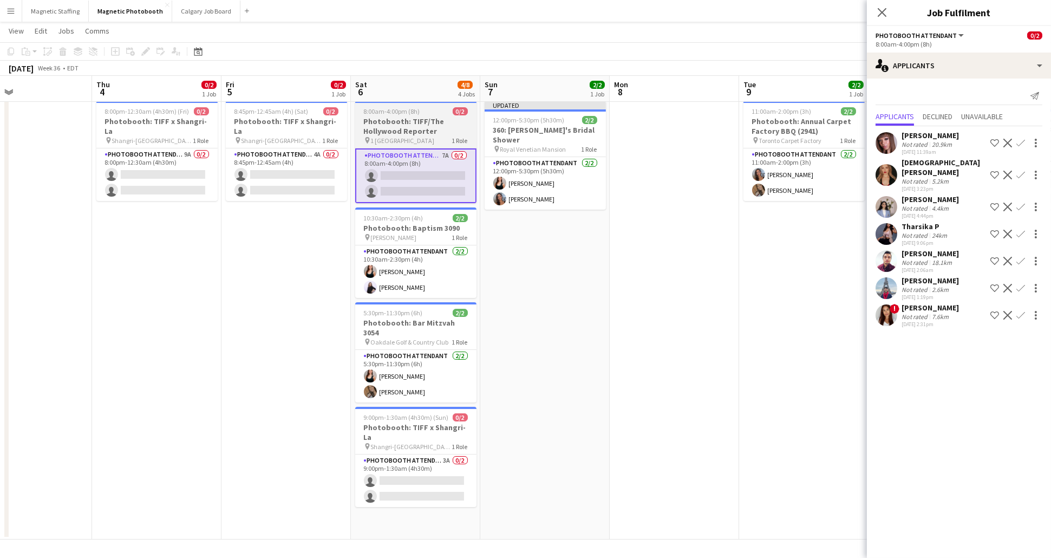
click at [412, 136] on div "pin 1 Hotel Toronto 1 Role" at bounding box center [415, 140] width 121 height 9
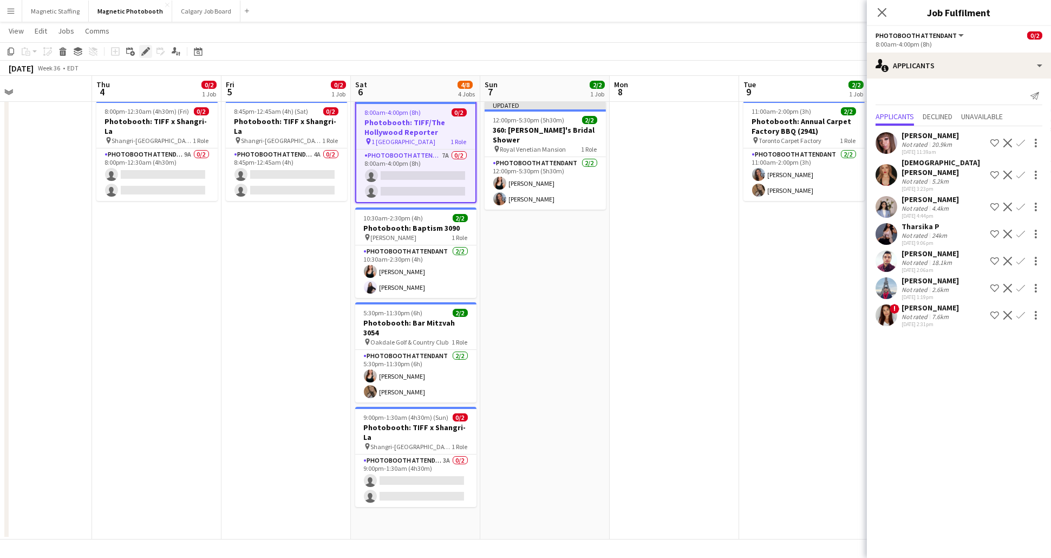
click at [143, 49] on icon "Edit" at bounding box center [145, 51] width 9 height 9
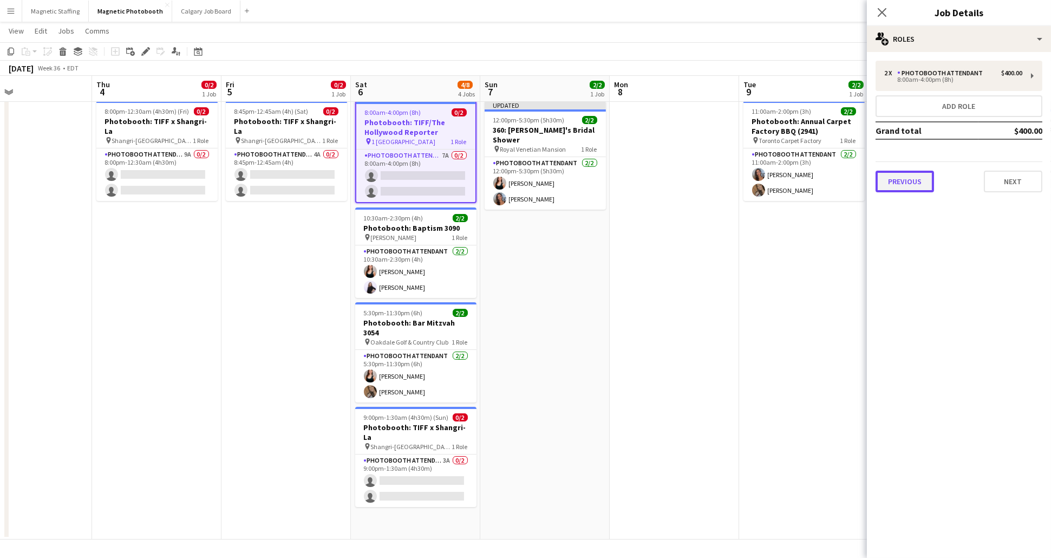
click at [920, 175] on button "Previous" at bounding box center [904, 182] width 58 height 22
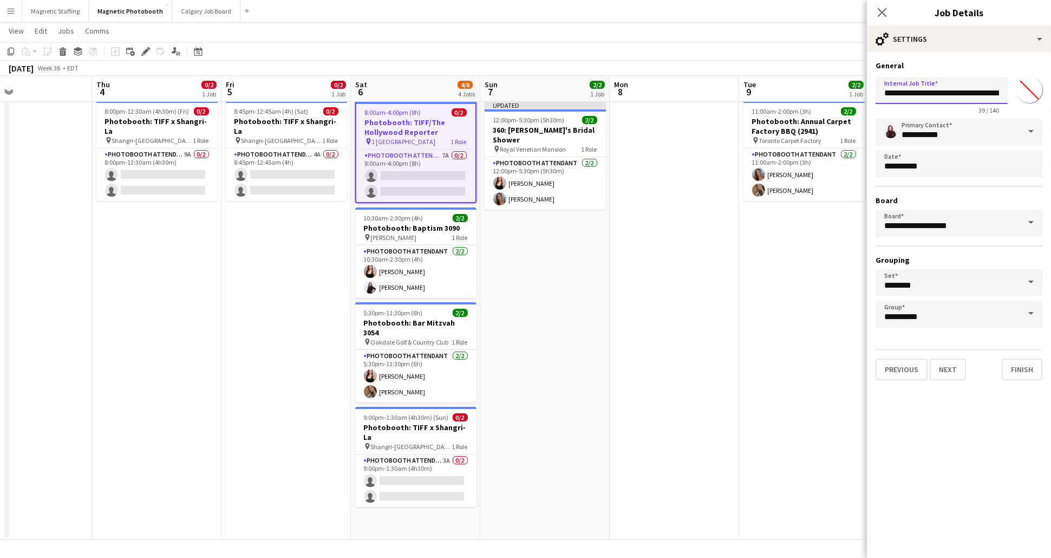
scroll to position [0, 38]
drag, startPoint x: 933, startPoint y: 93, endPoint x: 1008, endPoint y: 90, distance: 75.8
click at [1008, 90] on div "**********" at bounding box center [958, 94] width 167 height 42
type input "**********"
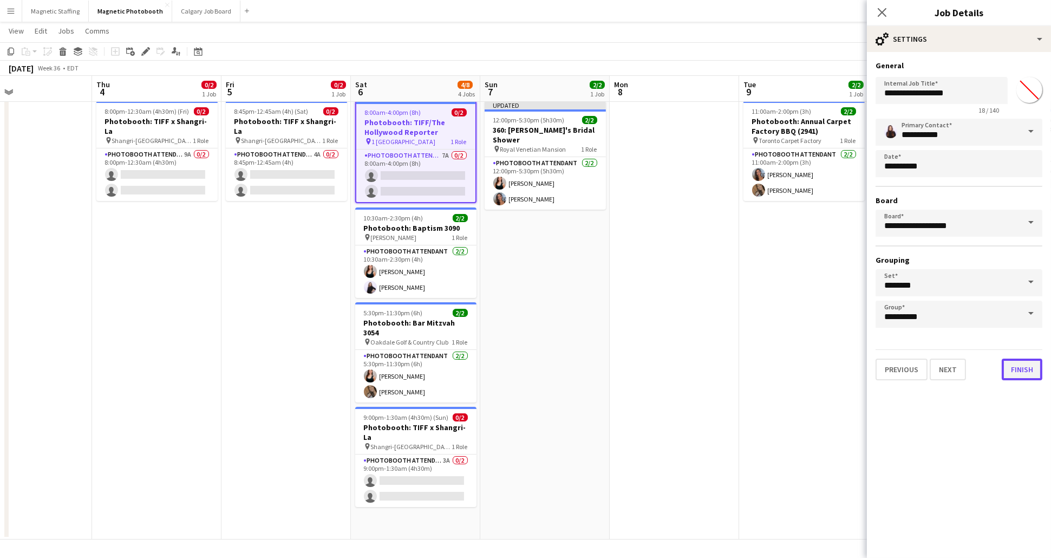
click at [1025, 365] on button "Finish" at bounding box center [1021, 369] width 41 height 22
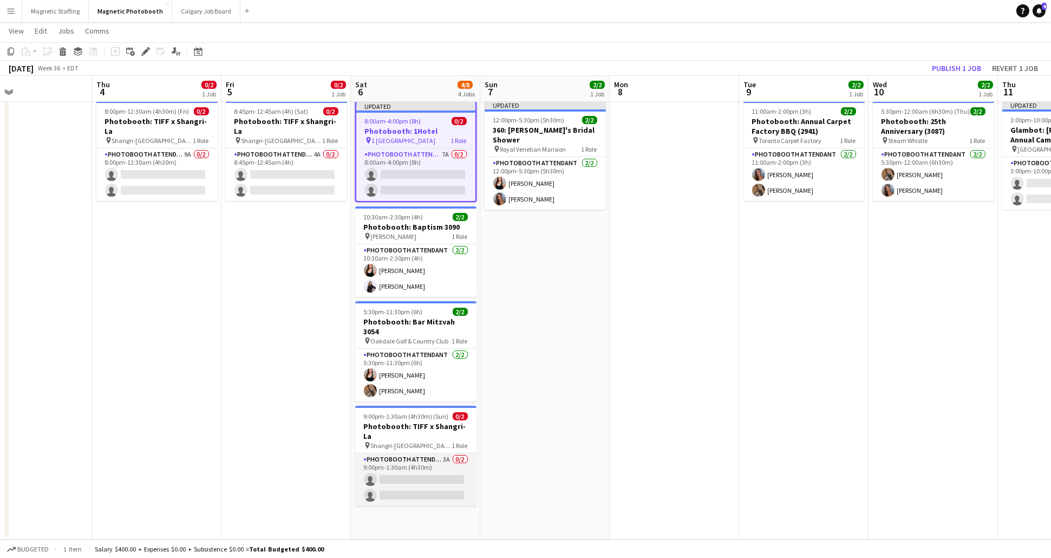
click at [405, 453] on app-card-role "Photobooth Attendant 3A 0/2 9:00pm-1:30am (4h30m) single-neutral-actions single…" at bounding box center [415, 479] width 121 height 53
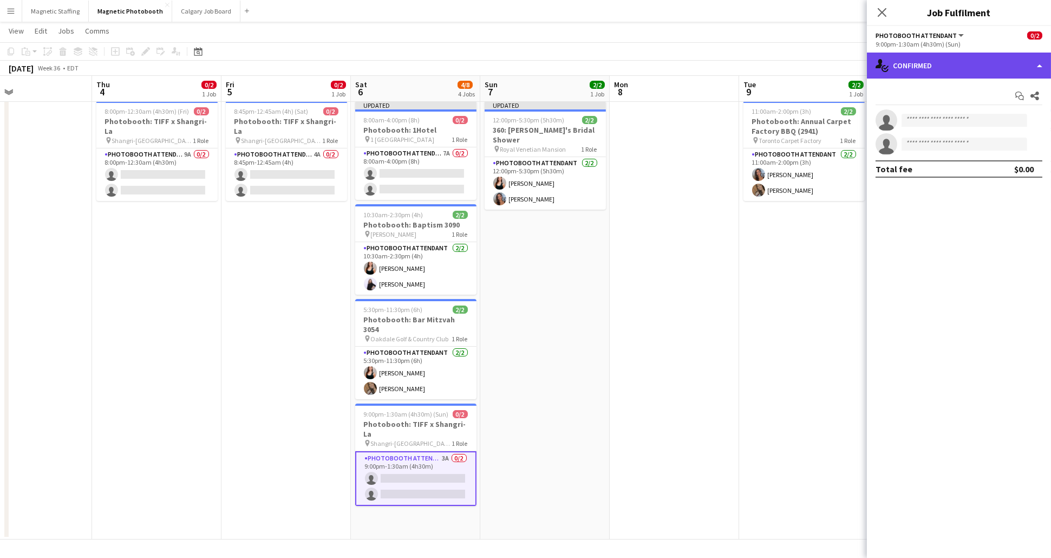
click at [933, 76] on div "single-neutral-actions-check-2 Confirmed" at bounding box center [959, 66] width 184 height 26
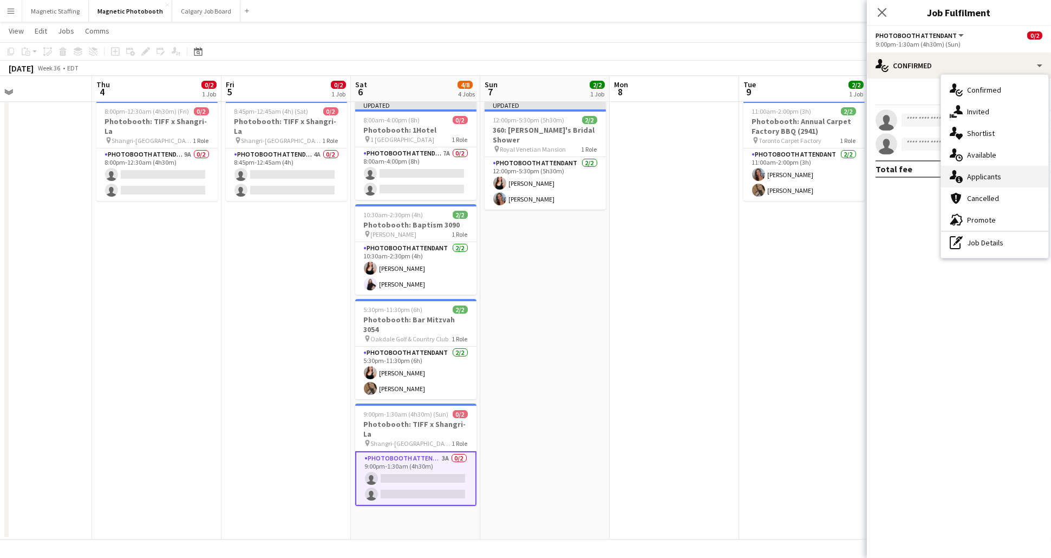
click at [1008, 180] on div "single-neutral-actions-information Applicants" at bounding box center [994, 177] width 107 height 22
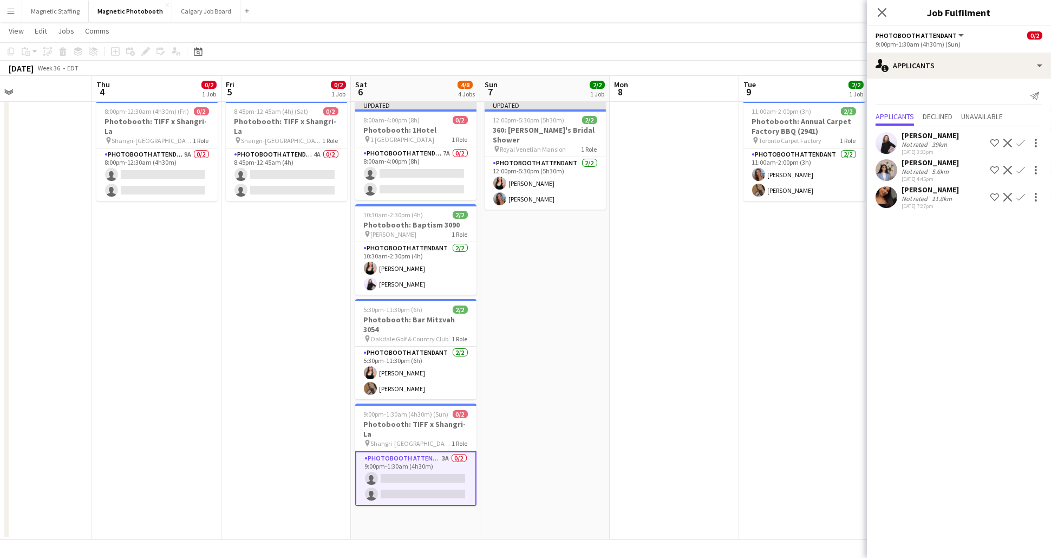
click at [1017, 196] on app-icon "Confirm" at bounding box center [1020, 197] width 9 height 9
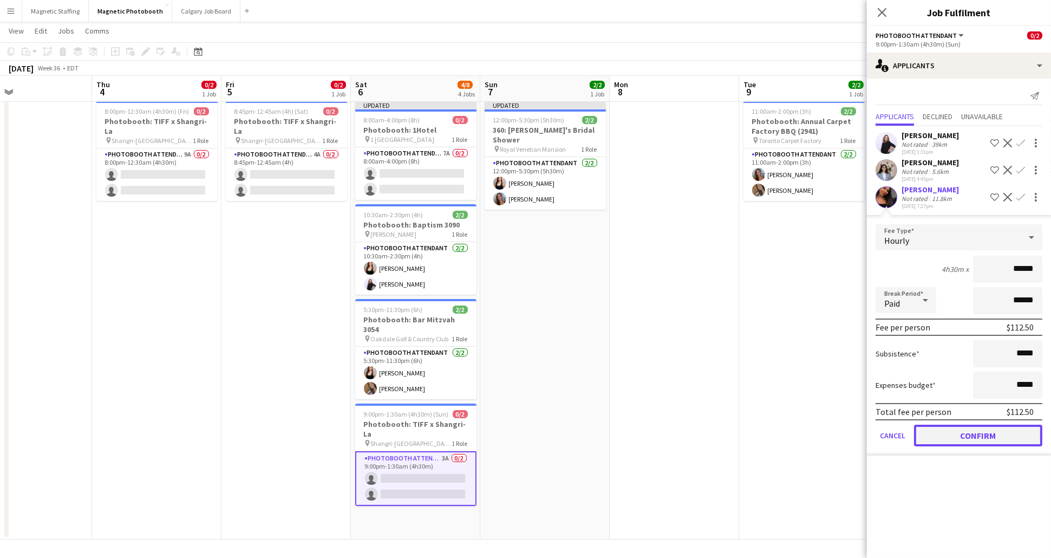
click at [991, 435] on button "Confirm" at bounding box center [978, 435] width 128 height 22
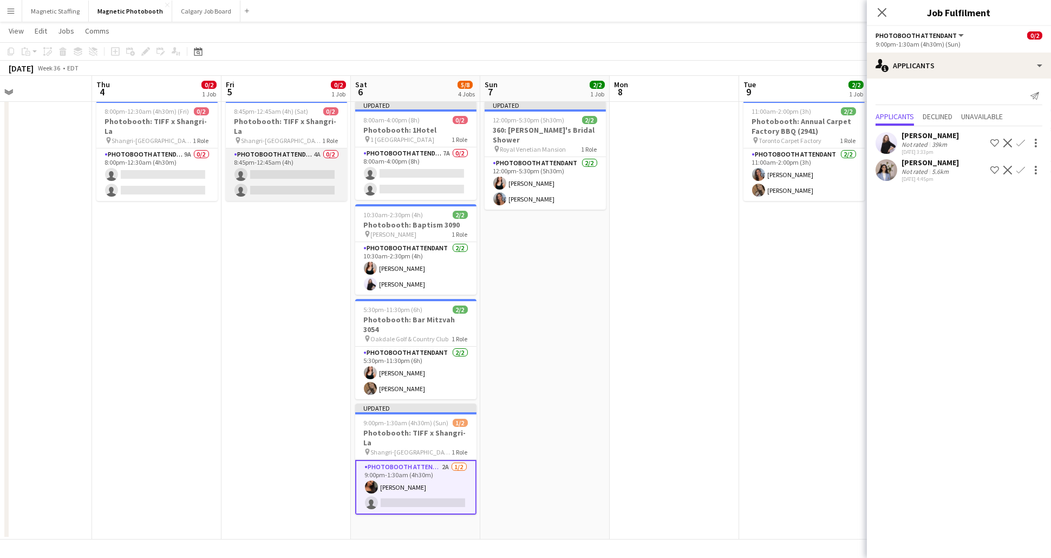
click at [299, 150] on app-card-role "Photobooth Attendant 4A 0/2 8:45pm-12:45am (4h) single-neutral-actions single-n…" at bounding box center [286, 174] width 121 height 53
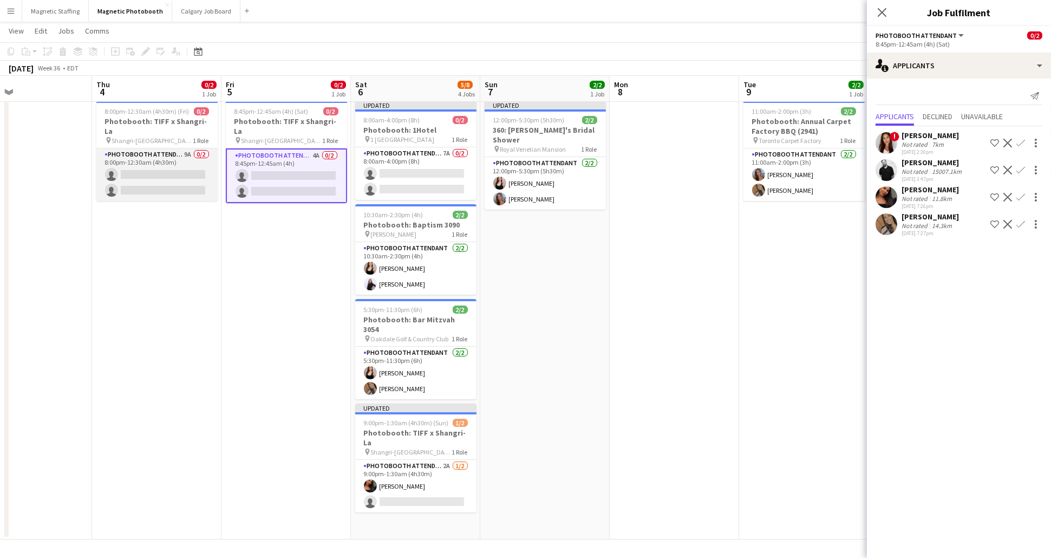
click at [145, 170] on app-card-role "Photobooth Attendant 9A 0/2 8:00pm-12:30am (4h30m) single-neutral-actions singl…" at bounding box center [156, 174] width 121 height 53
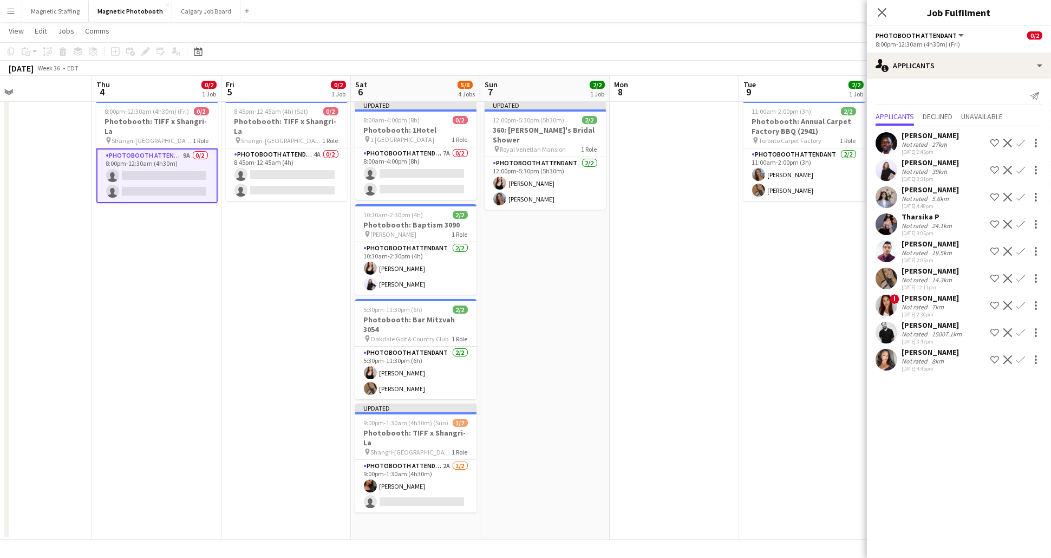
click at [1019, 278] on app-icon "Confirm" at bounding box center [1020, 278] width 9 height 9
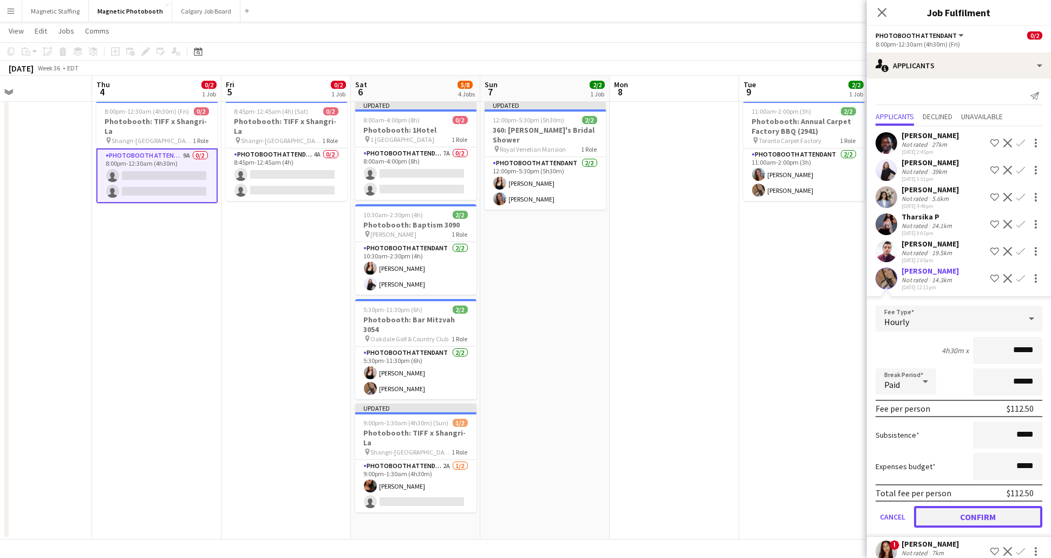
click at [988, 514] on button "Confirm" at bounding box center [978, 517] width 128 height 22
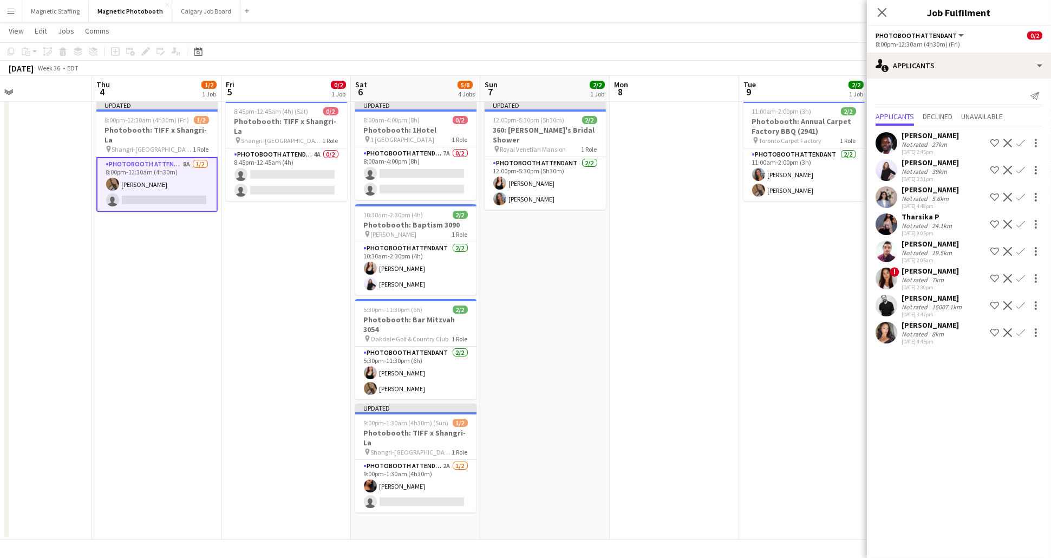
click at [1022, 303] on app-icon "Confirm" at bounding box center [1020, 305] width 9 height 9
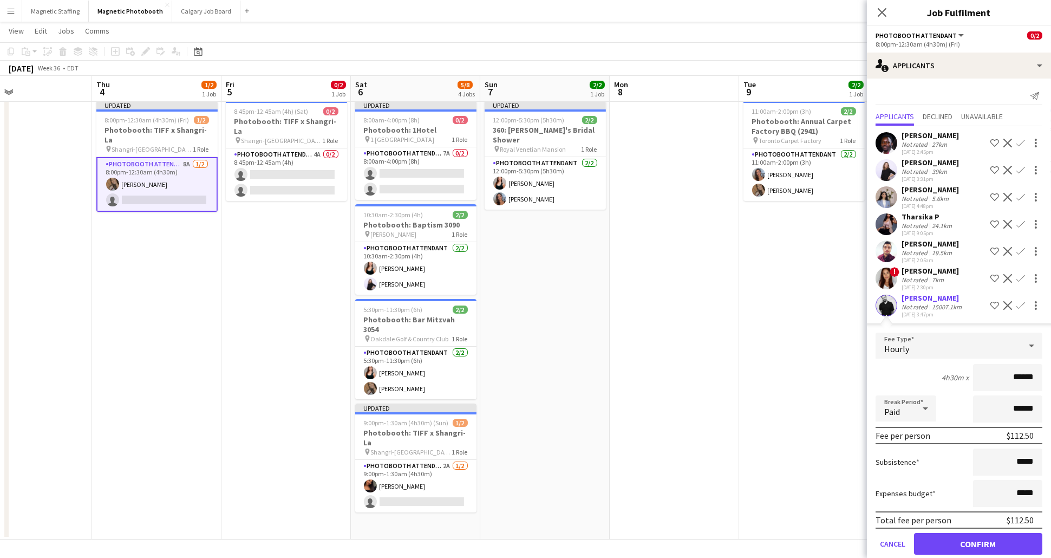
click at [959, 299] on div "[PERSON_NAME]" at bounding box center [932, 298] width 62 height 10
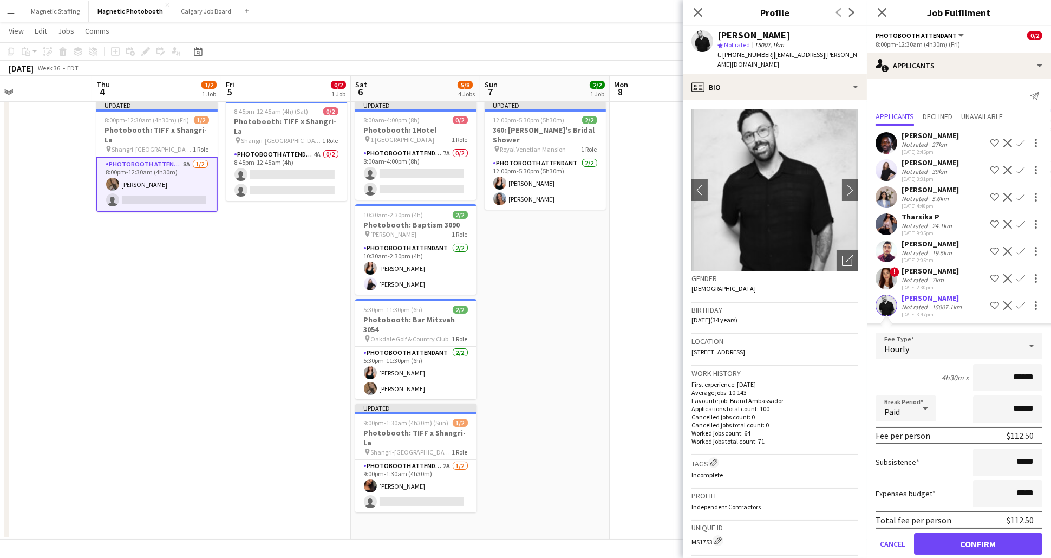
click at [959, 299] on div "[PERSON_NAME]" at bounding box center [932, 298] width 62 height 10
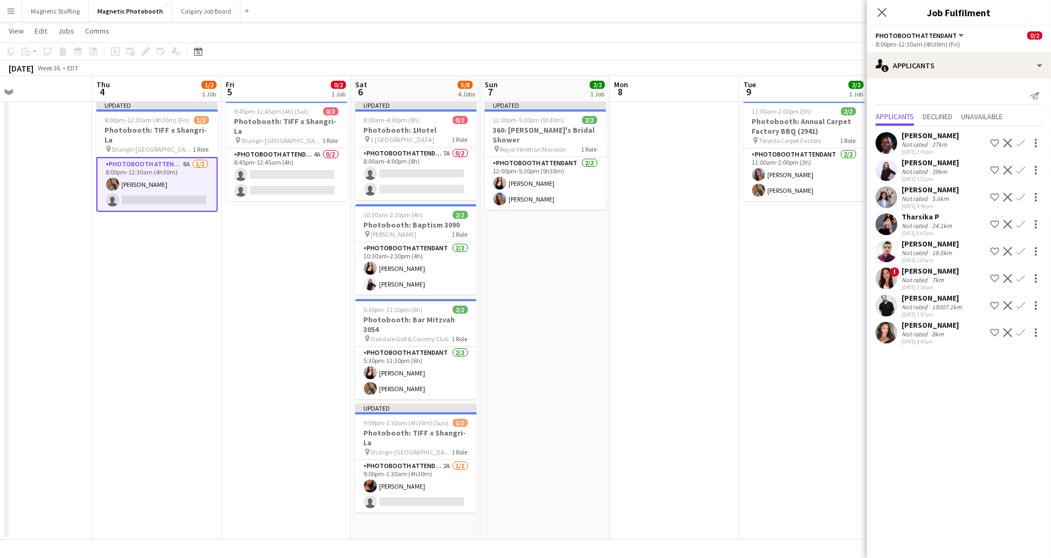
click at [185, 172] on app-card-role "Photobooth Attendant 8A [DATE] 8:00pm-12:30am (4h30m) [PERSON_NAME] single-neut…" at bounding box center [156, 184] width 121 height 55
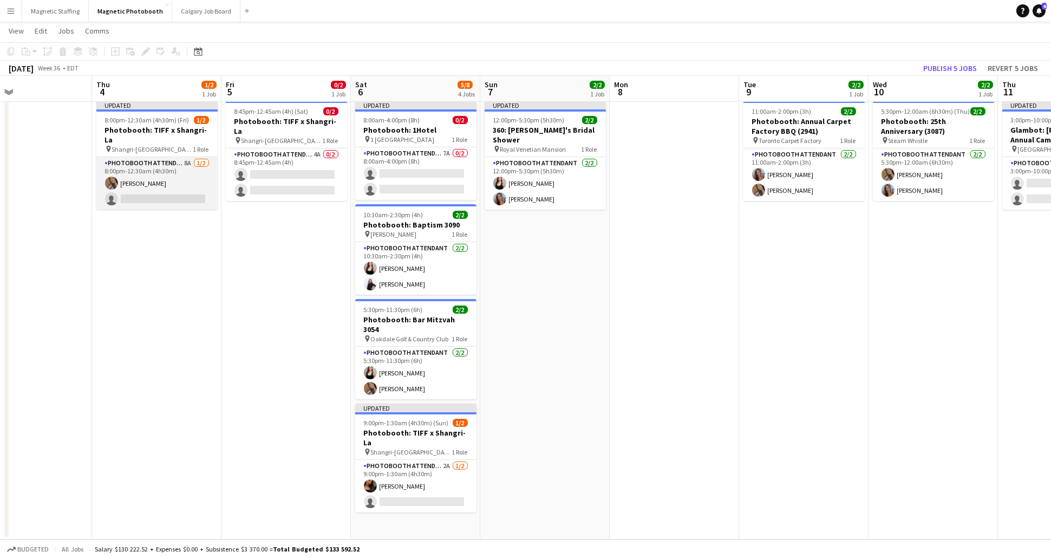
click at [185, 172] on app-card-role "Photobooth Attendant 8A [DATE] 8:00pm-12:30am (4h30m) [PERSON_NAME] single-neut…" at bounding box center [156, 183] width 121 height 53
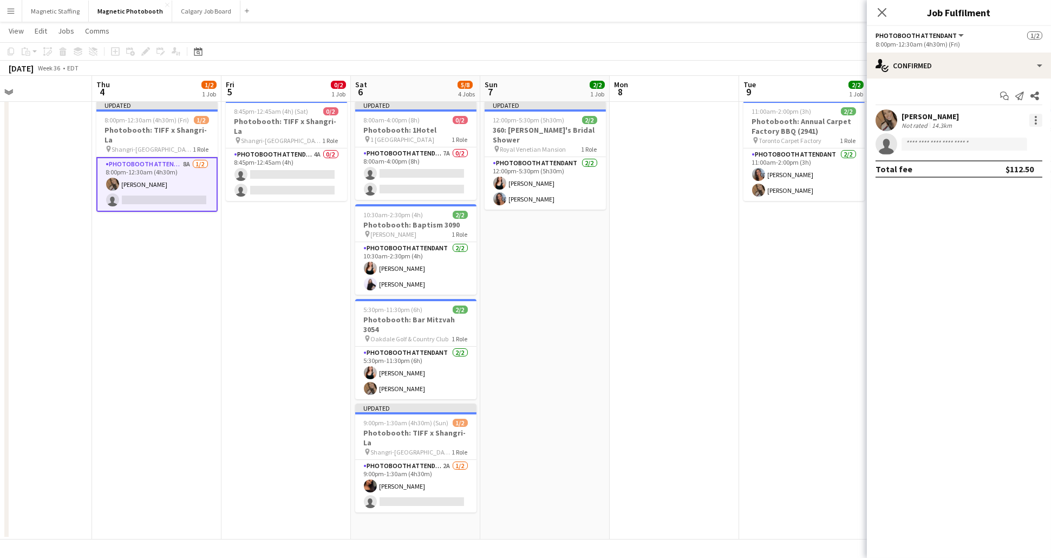
click at [1039, 117] on div at bounding box center [1035, 120] width 13 height 13
click at [1000, 245] on span "Remove" at bounding box center [1000, 244] width 67 height 10
click at [883, 9] on icon "Close pop-in" at bounding box center [881, 12] width 10 height 10
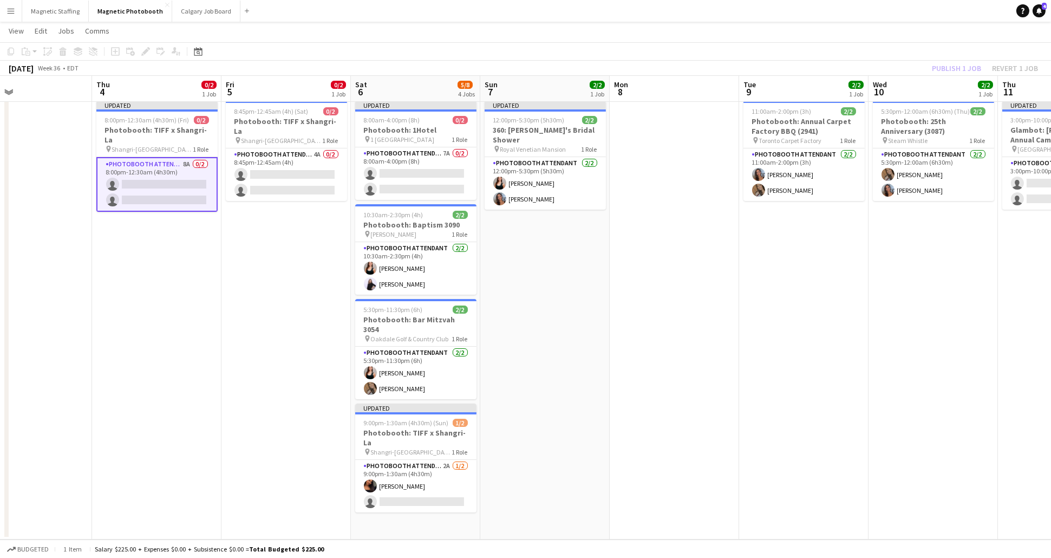
click at [958, 73] on div "Publish 1 job Revert 1 job" at bounding box center [985, 68] width 132 height 14
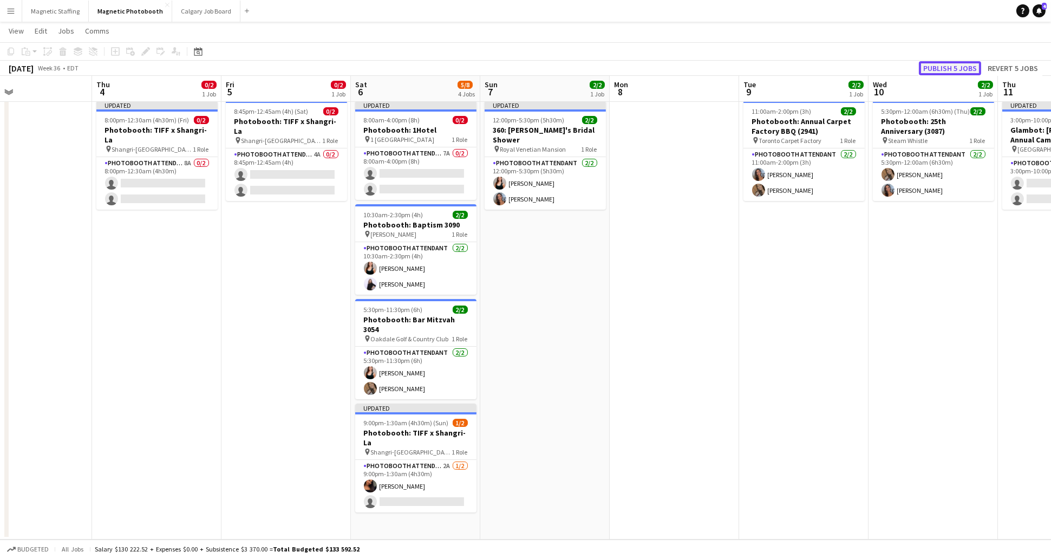
click at [958, 71] on button "Publish 5 jobs" at bounding box center [950, 68] width 62 height 14
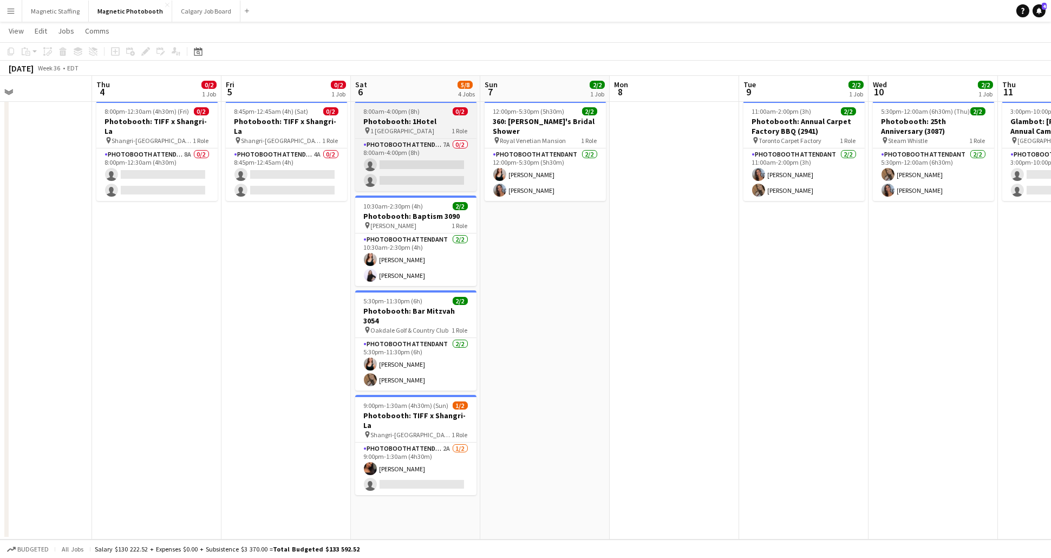
click at [407, 125] on h3 "Photobooth: 1Hotel" at bounding box center [415, 121] width 121 height 10
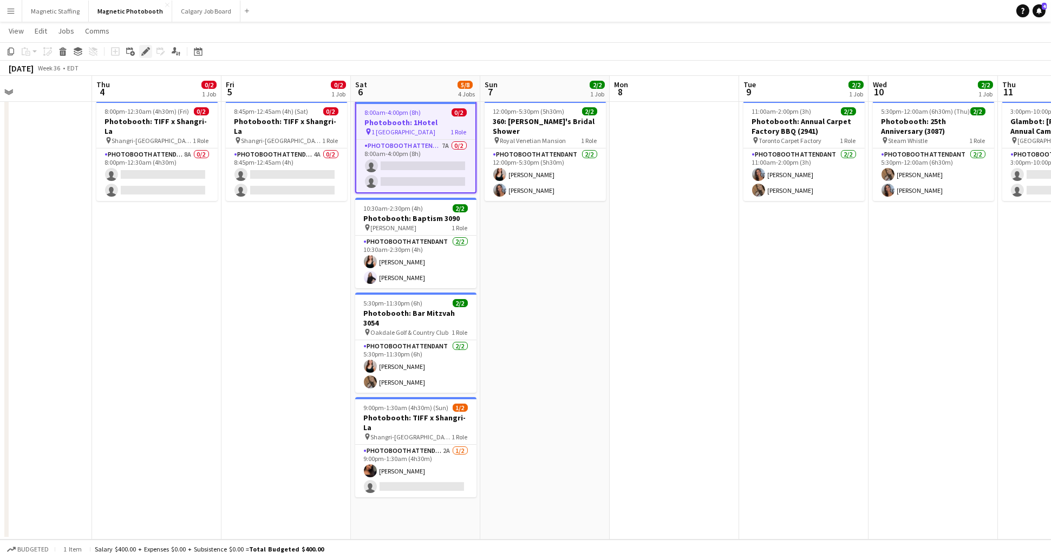
click at [145, 51] on icon at bounding box center [145, 52] width 6 height 6
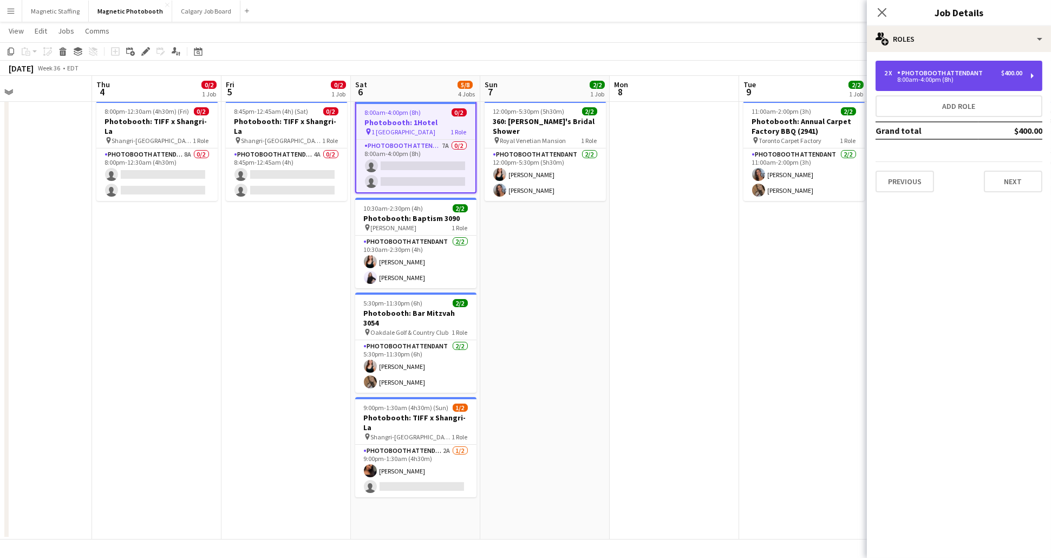
click at [950, 77] on div "8:00am-4:00pm (8h)" at bounding box center [953, 79] width 138 height 5
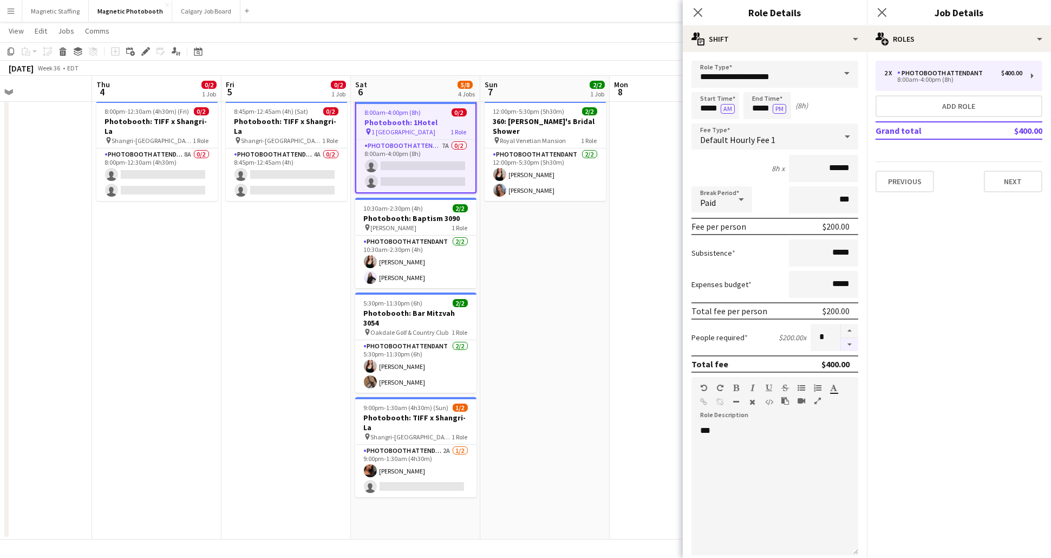
click at [850, 343] on button "button" at bounding box center [849, 345] width 17 height 14
type input "*"
drag, startPoint x: 761, startPoint y: 448, endPoint x: 645, endPoint y: 421, distance: 119.4
click at [645, 421] on body "Menu Boards Boards Boards All jobs Status Workforce Workforce My Workforce Recr…" at bounding box center [525, 266] width 1051 height 582
click at [712, 108] on input "*****" at bounding box center [715, 105] width 48 height 27
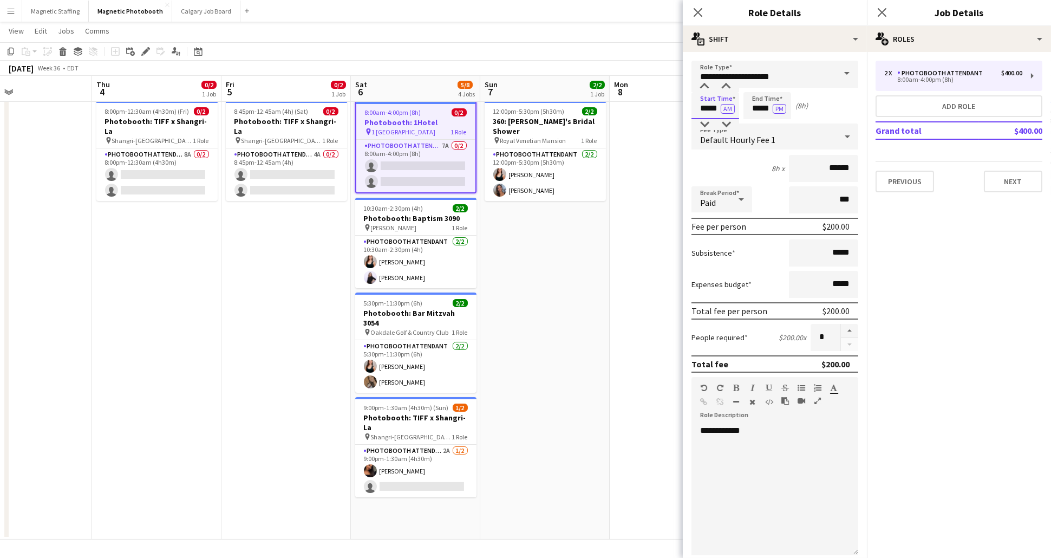
drag, startPoint x: 717, startPoint y: 104, endPoint x: 692, endPoint y: 104, distance: 24.9
click at [692, 104] on input "*****" at bounding box center [715, 105] width 48 height 27
type input "****"
click at [759, 108] on input "*****" at bounding box center [767, 105] width 48 height 27
type input "****"
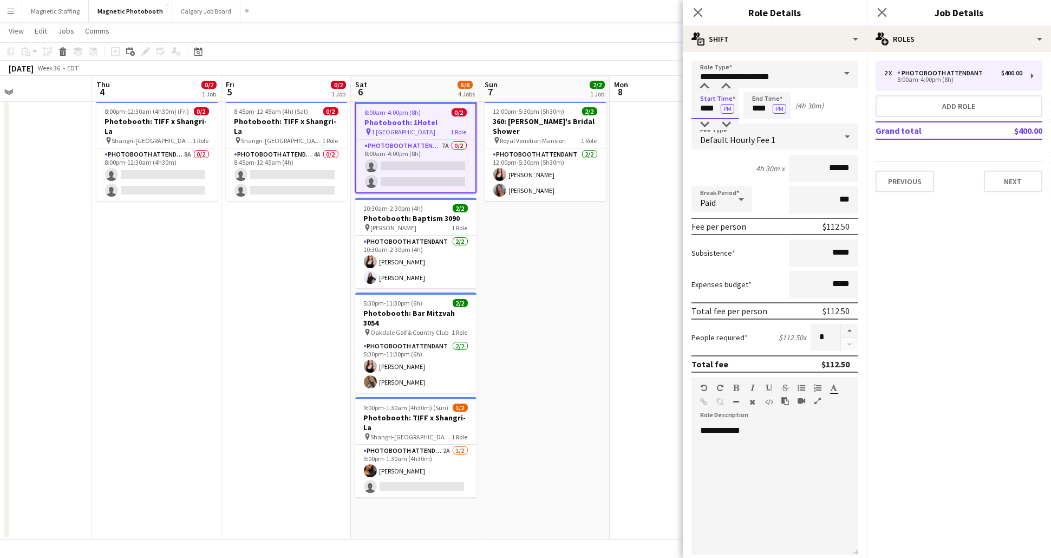
click at [701, 101] on input "****" at bounding box center [715, 105] width 48 height 27
type input "****"
click at [844, 98] on div "Start Time **** PM End Time **** PM (5h)" at bounding box center [774, 105] width 167 height 27
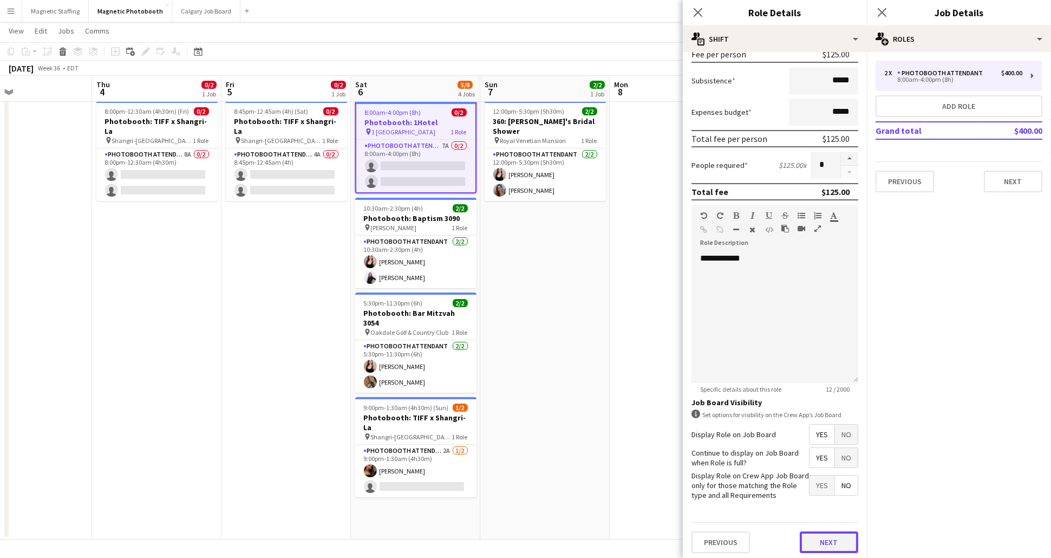
click at [838, 541] on button "Next" at bounding box center [828, 542] width 58 height 22
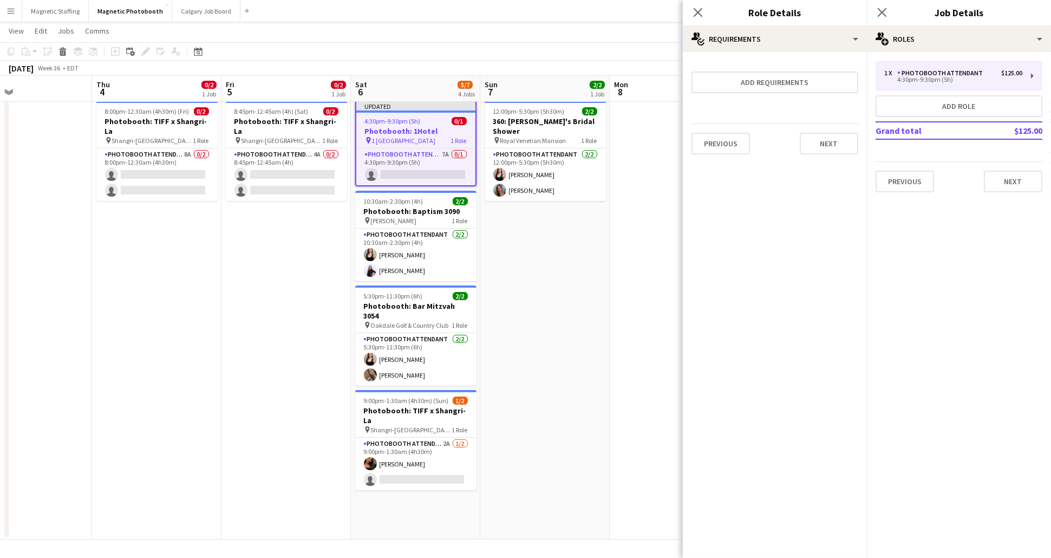
scroll to position [0, 0]
click at [1011, 184] on button "Next" at bounding box center [1013, 182] width 58 height 22
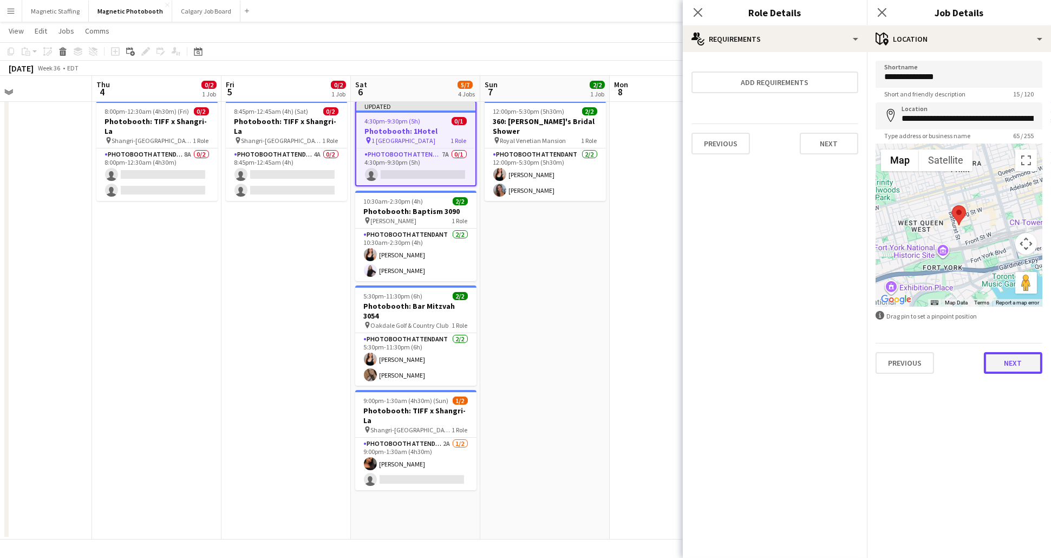
click at [1017, 357] on button "Next" at bounding box center [1013, 363] width 58 height 22
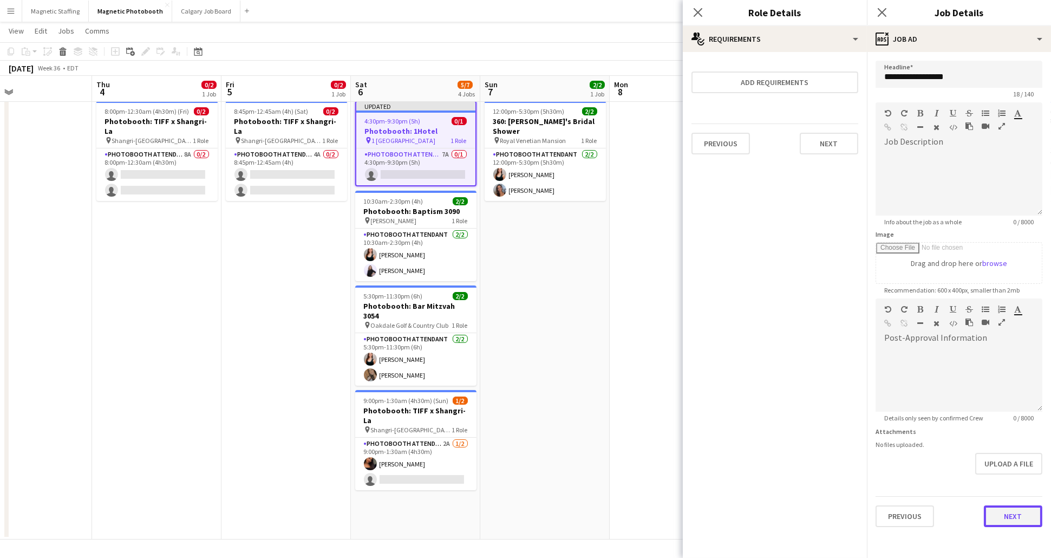
click at [1007, 515] on button "Next" at bounding box center [1013, 516] width 58 height 22
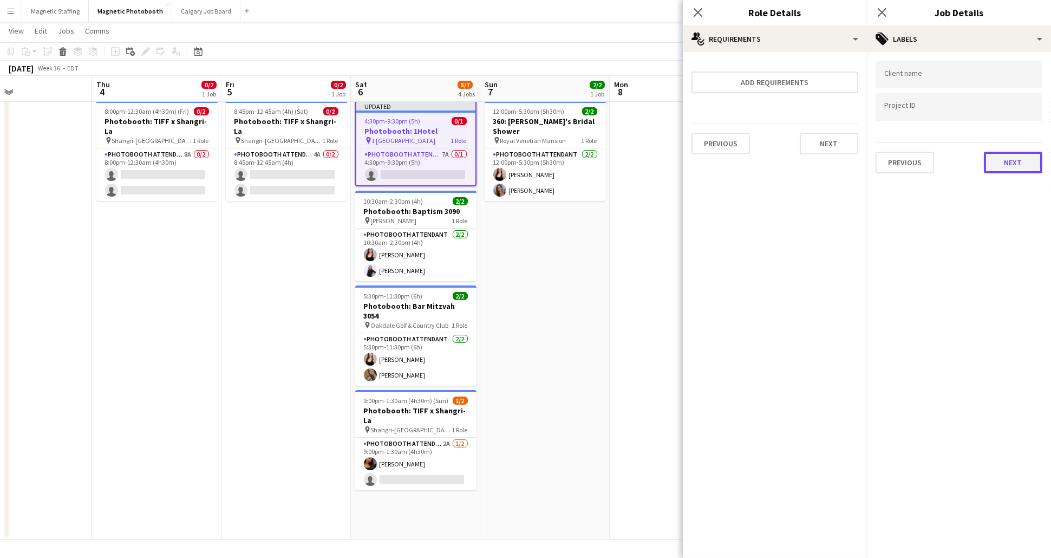
click at [1013, 158] on button "Next" at bounding box center [1013, 163] width 58 height 22
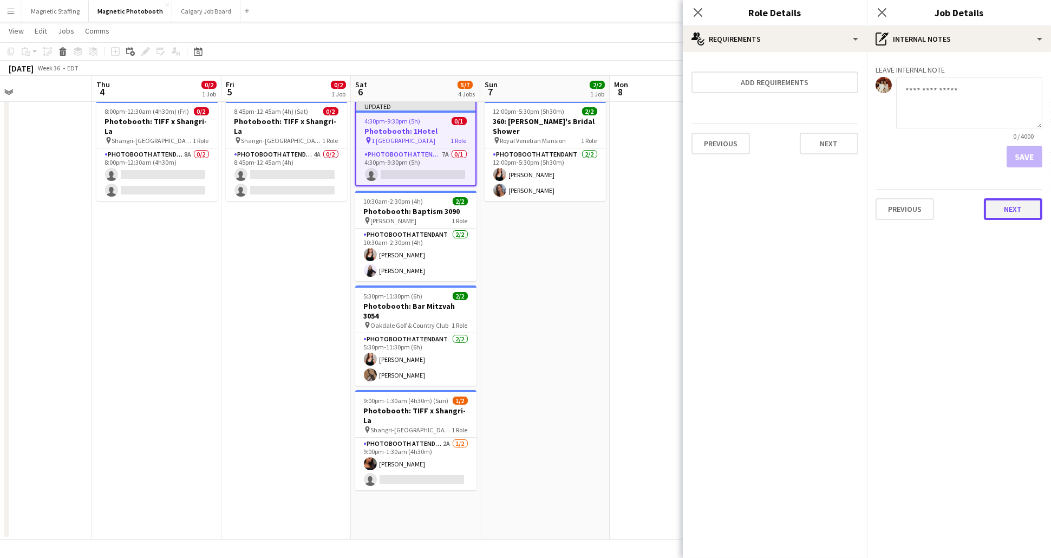
click at [1022, 207] on button "Next" at bounding box center [1013, 209] width 58 height 22
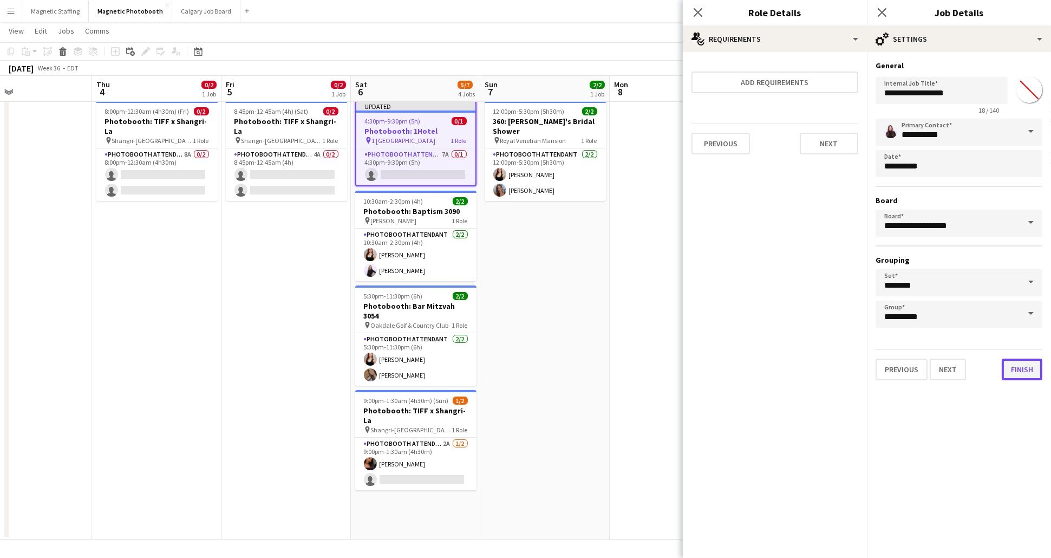
click at [1027, 363] on button "Finish" at bounding box center [1021, 369] width 41 height 22
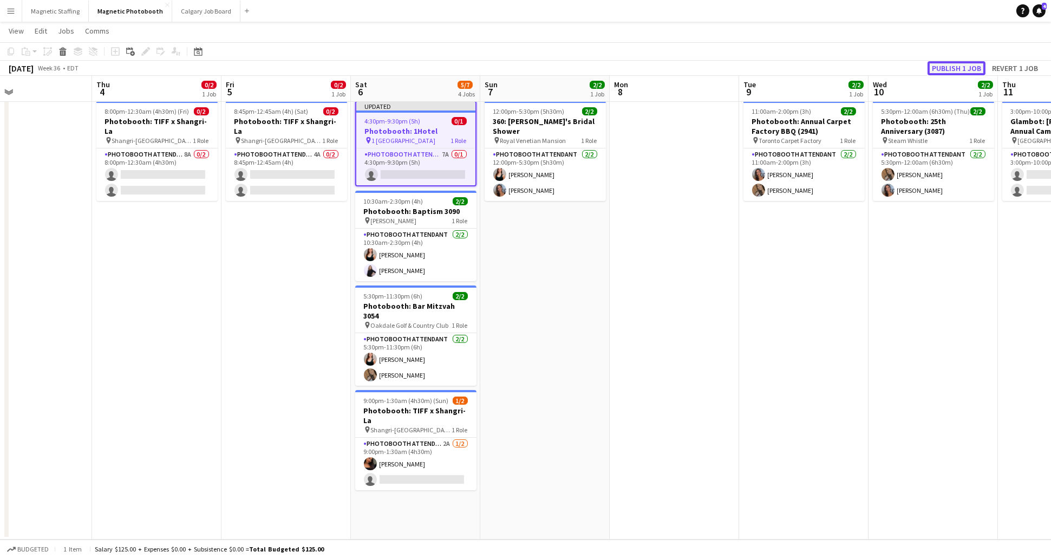
click at [961, 69] on button "Publish 1 job" at bounding box center [956, 68] width 58 height 14
